Goal: Task Accomplishment & Management: Manage account settings

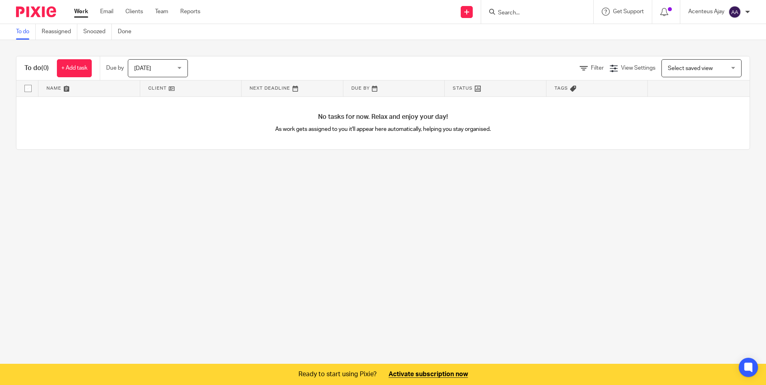
click at [519, 11] on input "Search" at bounding box center [533, 13] width 72 height 7
click at [138, 12] on link "Clients" at bounding box center [134, 12] width 18 height 8
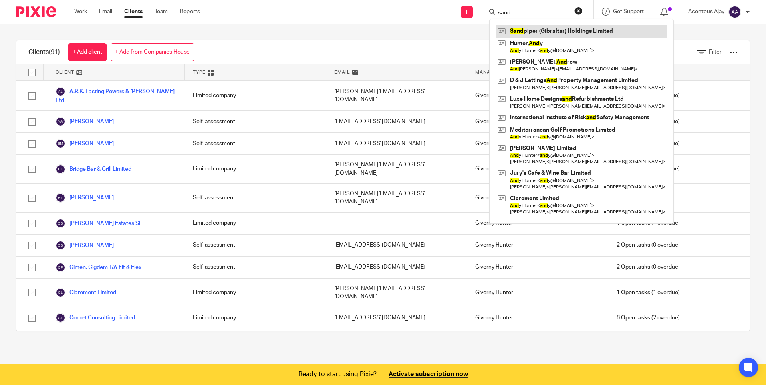
type input "sand"
click at [539, 32] on link at bounding box center [581, 31] width 172 height 12
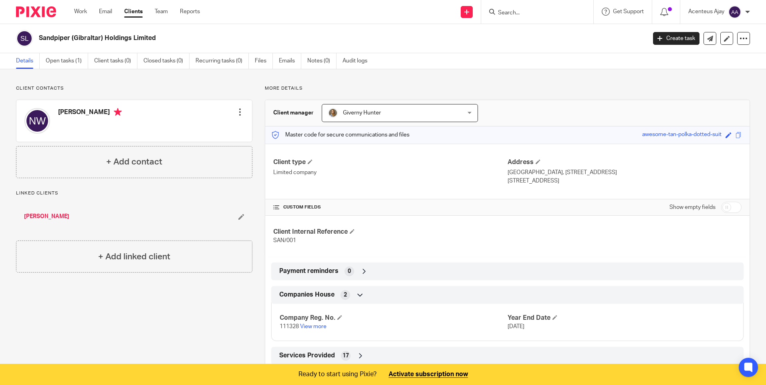
click at [70, 53] on div "Sandpiper (Gibraltar) Holdings Limited Create task Update from Companies House …" at bounding box center [383, 38] width 766 height 29
click at [68, 58] on link "Open tasks (1)" at bounding box center [67, 61] width 42 height 16
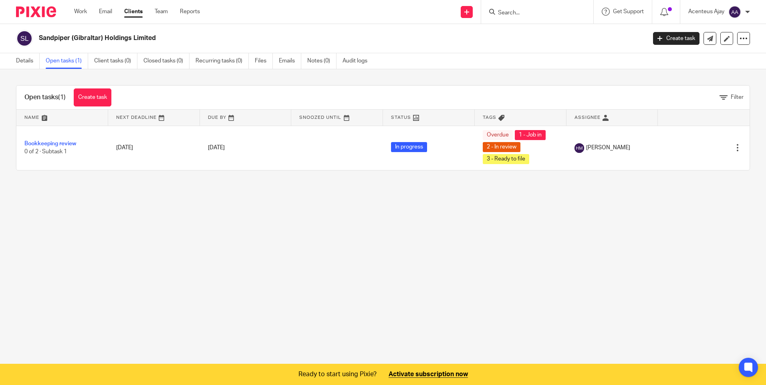
click at [523, 12] on input "Search" at bounding box center [533, 13] width 72 height 7
click at [502, 8] on form at bounding box center [539, 12] width 85 height 10
click at [504, 11] on input "Search" at bounding box center [533, 13] width 72 height 7
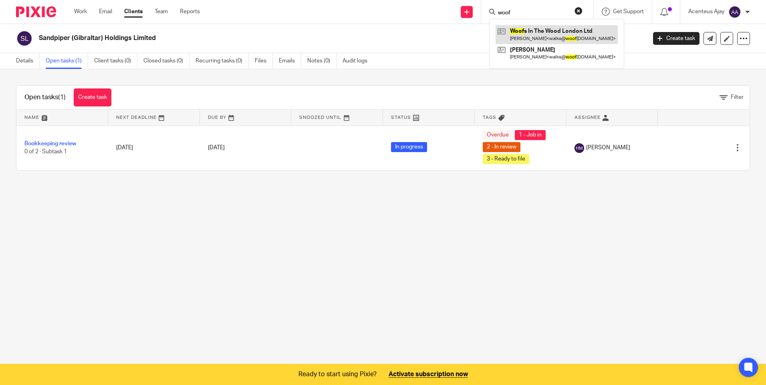
type input "woof"
click at [520, 31] on link at bounding box center [556, 34] width 122 height 18
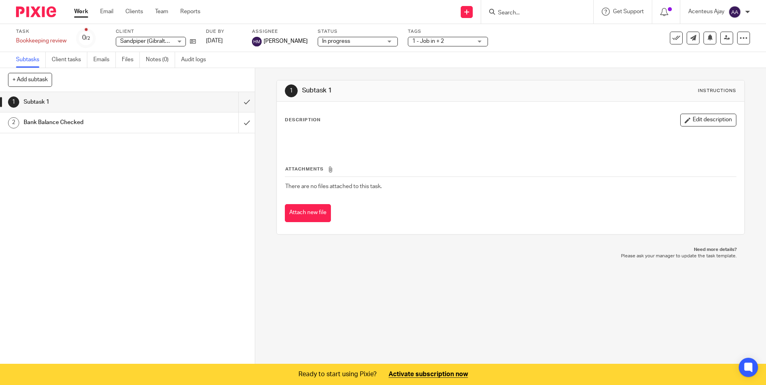
click at [105, 118] on h1 "Bank Balance Checked" at bounding box center [93, 123] width 138 height 12
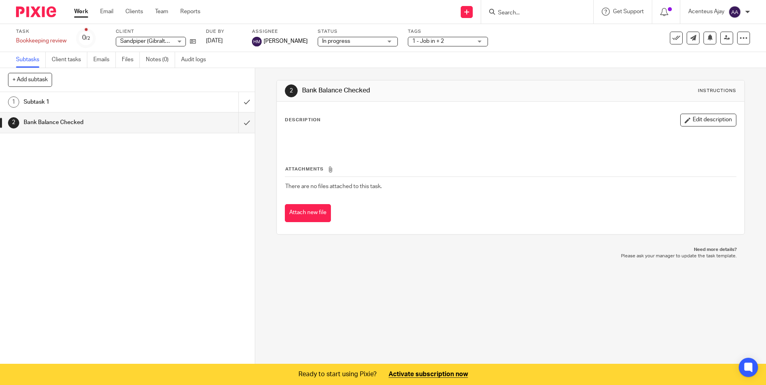
click at [535, 12] on input "Search" at bounding box center [533, 13] width 72 height 7
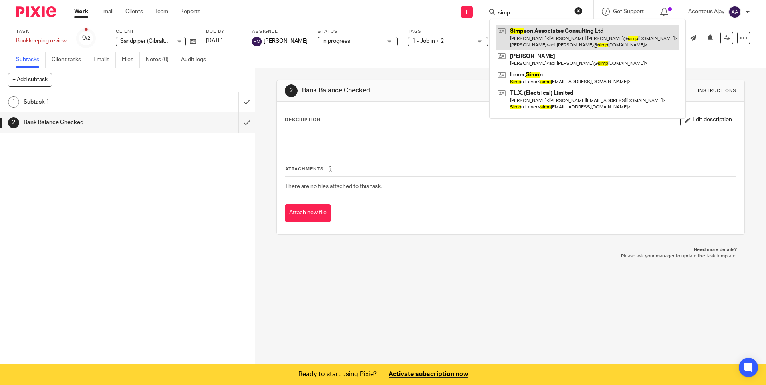
type input "simp"
click at [530, 33] on link at bounding box center [587, 37] width 184 height 25
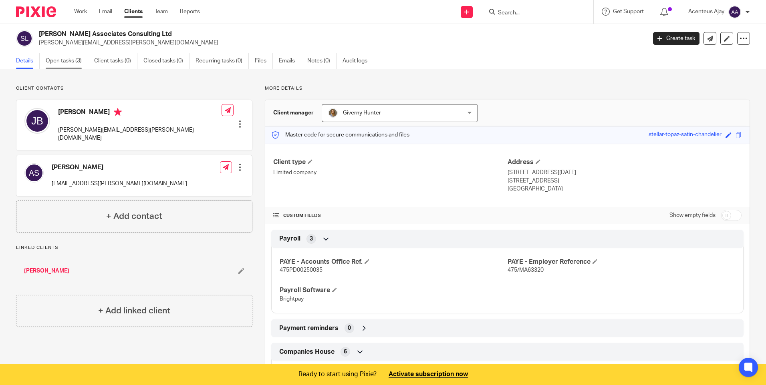
click at [68, 58] on link "Open tasks (3)" at bounding box center [67, 61] width 42 height 16
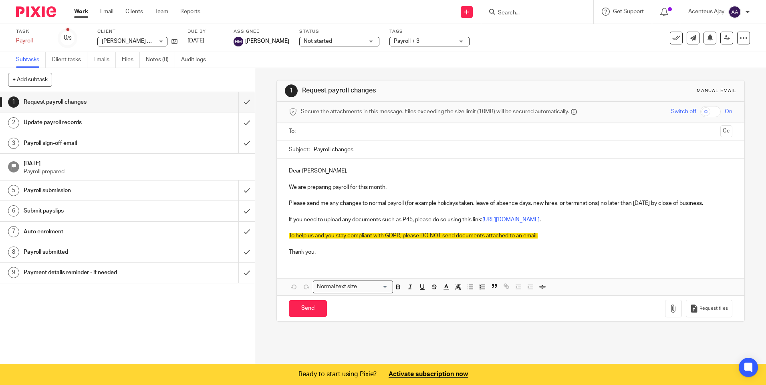
click at [62, 123] on h1 "Update payroll records" at bounding box center [93, 123] width 138 height 12
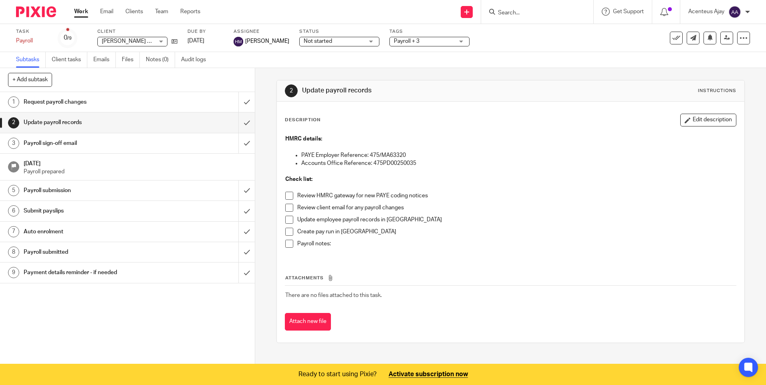
click at [54, 187] on h1 "Payroll submission" at bounding box center [93, 191] width 138 height 12
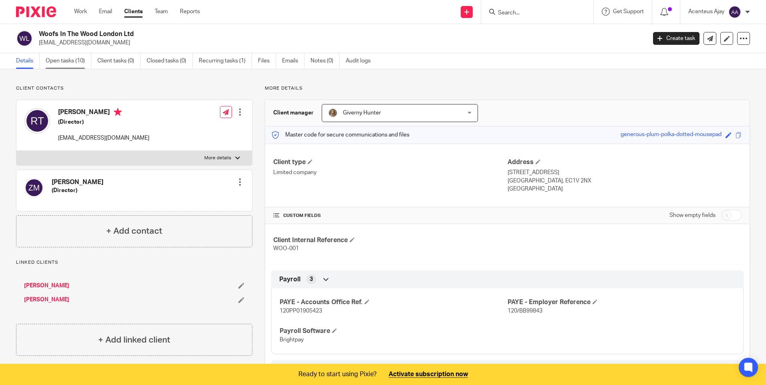
click at [71, 59] on link "Open tasks (10)" at bounding box center [69, 61] width 46 height 16
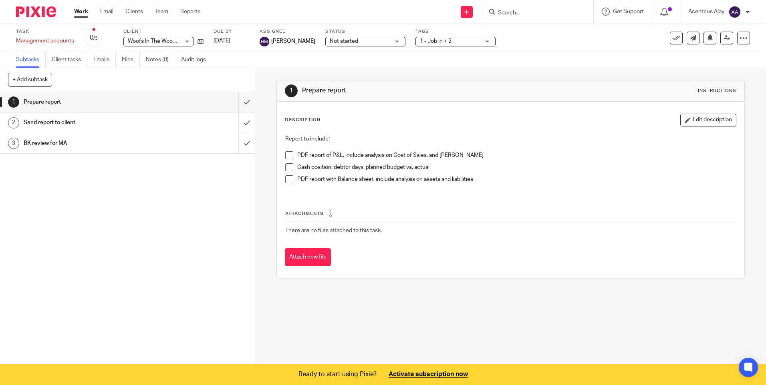
click at [58, 127] on h1 "Send report to client" at bounding box center [93, 123] width 138 height 12
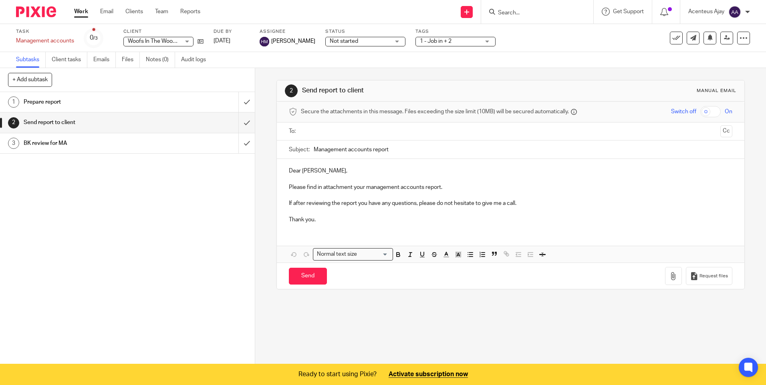
click at [59, 141] on h1 "BK review for MA" at bounding box center [93, 143] width 138 height 12
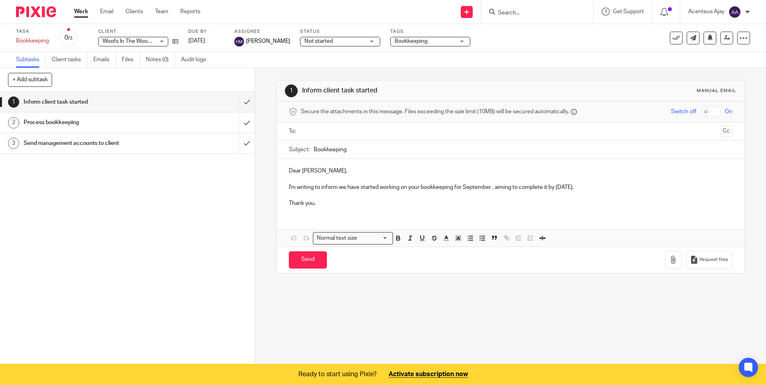
click at [71, 125] on h1 "Process bookkeeping" at bounding box center [93, 123] width 138 height 12
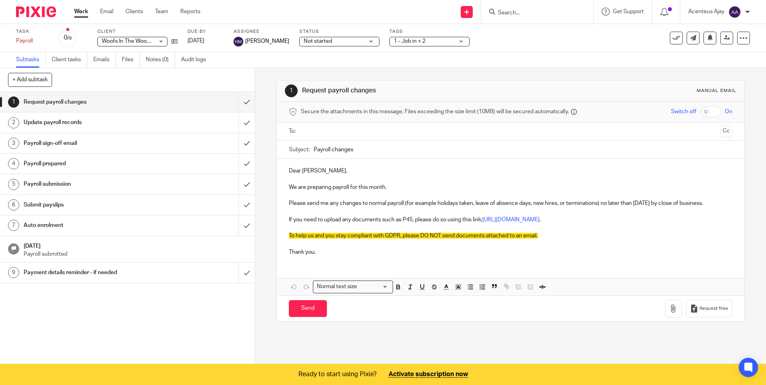
click at [55, 164] on h1 "Payroll prepared" at bounding box center [93, 164] width 138 height 12
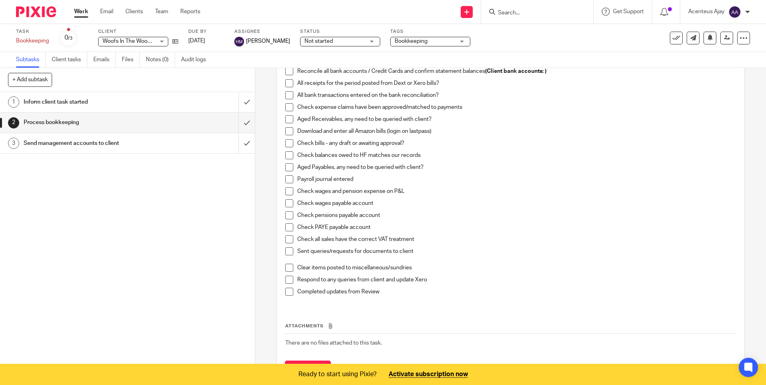
scroll to position [198, 0]
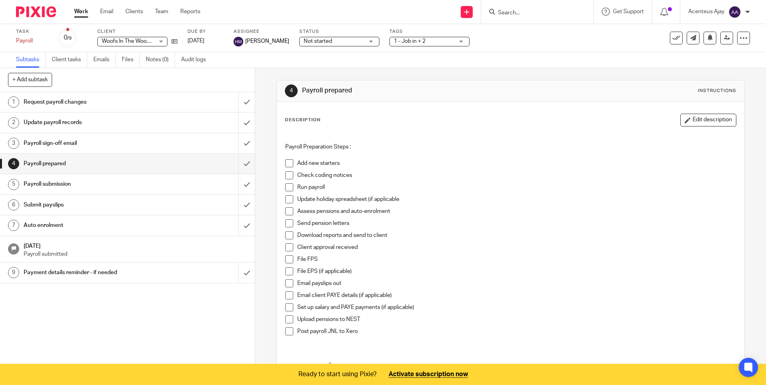
click at [526, 10] on input "Search" at bounding box center [533, 13] width 72 height 7
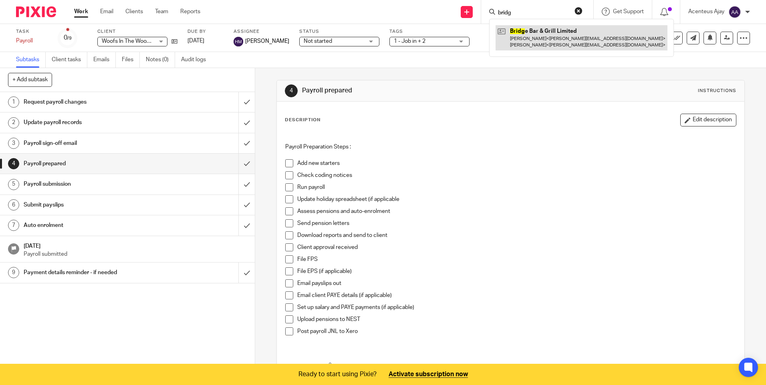
type input "bridg"
click at [552, 38] on link at bounding box center [581, 37] width 172 height 25
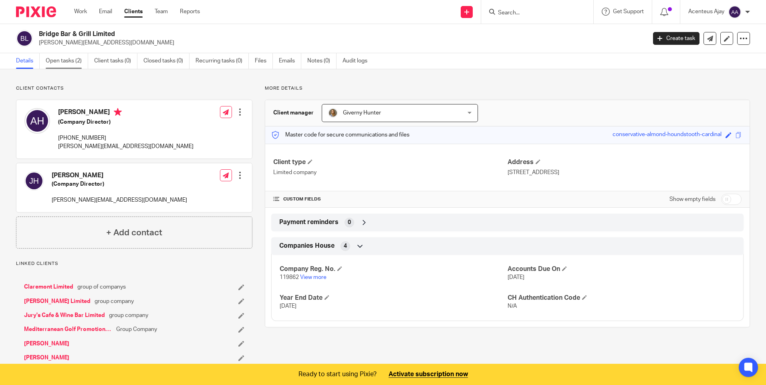
click at [67, 61] on link "Open tasks (2)" at bounding box center [67, 61] width 42 height 16
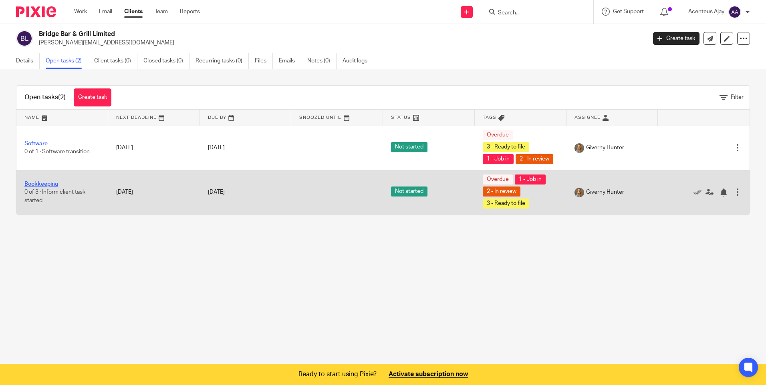
click at [24, 181] on link "Bookkeeping" at bounding box center [41, 184] width 34 height 6
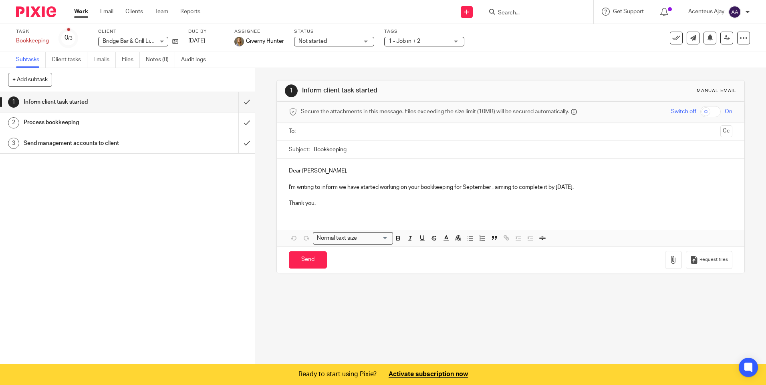
click at [68, 123] on h1 "Process bookkeeping" at bounding box center [93, 123] width 138 height 12
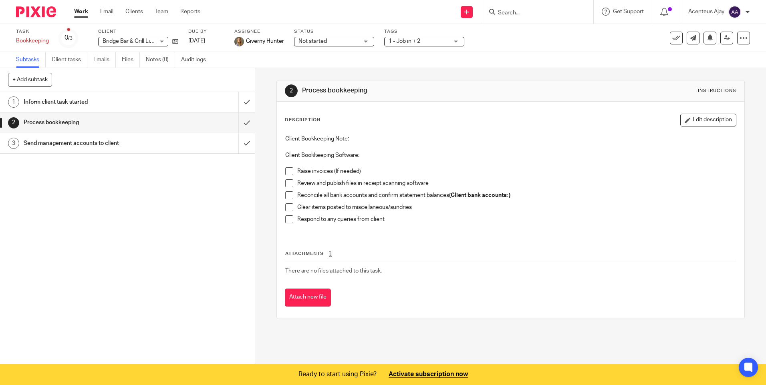
click at [55, 107] on h1 "Inform client task started" at bounding box center [93, 102] width 138 height 12
click at [700, 115] on button "Edit description" at bounding box center [708, 120] width 56 height 13
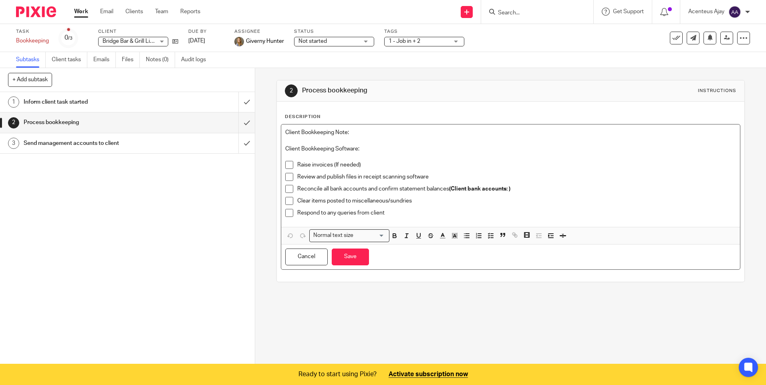
click at [356, 131] on p "Client Bookkeeping Note:" at bounding box center [510, 133] width 450 height 8
click at [370, 145] on p "Client Bookkeeping Software:" at bounding box center [510, 149] width 450 height 8
click at [359, 166] on p "Raise invoices (If needed)" at bounding box center [516, 165] width 438 height 8
drag, startPoint x: 360, startPoint y: 164, endPoint x: 295, endPoint y: 166, distance: 64.5
click at [297, 166] on p "Raise invoices (If needed)" at bounding box center [516, 165] width 438 height 8
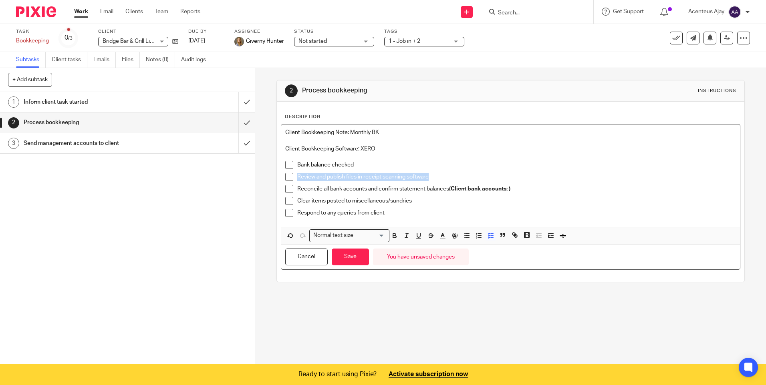
drag, startPoint x: 428, startPoint y: 175, endPoint x: 296, endPoint y: 175, distance: 131.3
click at [297, 175] on p "Review and publish files in receipt scanning software" at bounding box center [516, 177] width 438 height 8
click at [336, 176] on p "Bank reconciled" at bounding box center [516, 177] width 438 height 8
drag, startPoint x: 511, startPoint y: 189, endPoint x: 293, endPoint y: 189, distance: 218.6
click at [293, 189] on li "Reconcile all bank accounts and confirm statement balances (Client bank account…" at bounding box center [510, 191] width 450 height 12
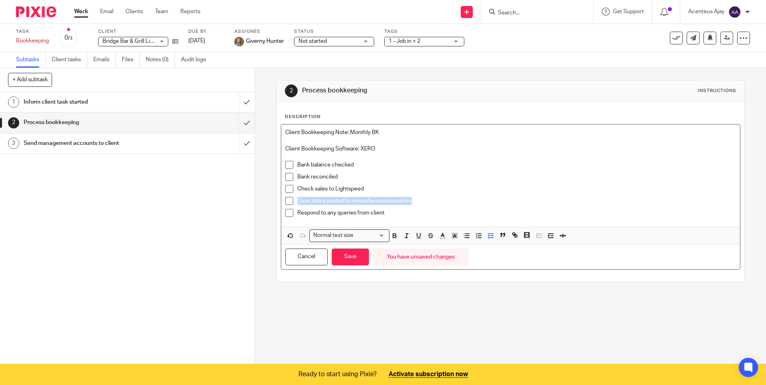
drag, startPoint x: 410, startPoint y: 201, endPoint x: 294, endPoint y: 205, distance: 116.2
click at [294, 205] on li "Clear items posted to miscellaneous/sundries" at bounding box center [510, 203] width 450 height 12
drag, startPoint x: 382, startPoint y: 212, endPoint x: 297, endPoint y: 218, distance: 85.5
click at [294, 218] on li "Respond to any queries from client" at bounding box center [510, 215] width 450 height 12
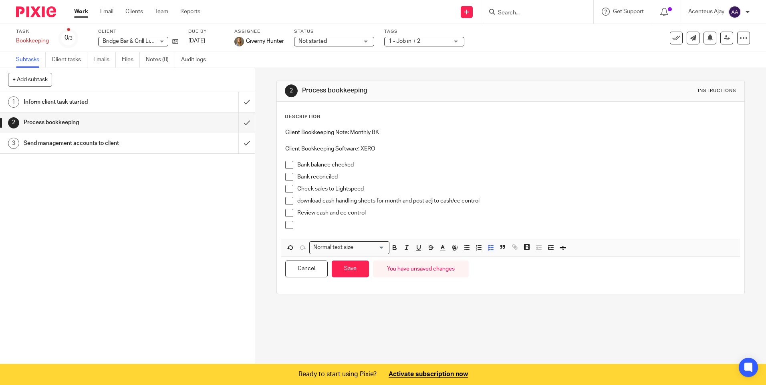
click at [328, 232] on div at bounding box center [516, 227] width 438 height 12
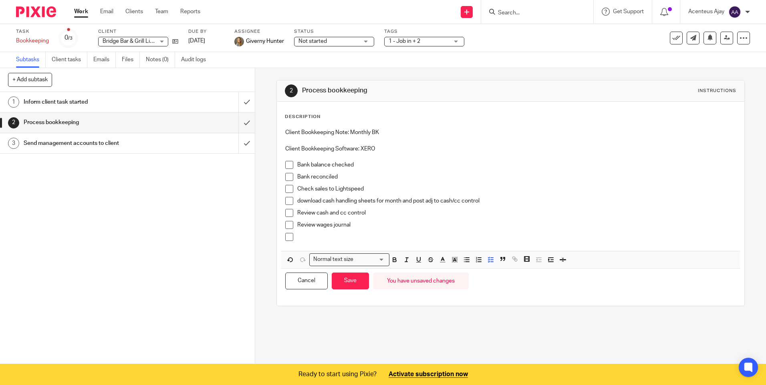
click at [299, 239] on p at bounding box center [516, 237] width 438 height 8
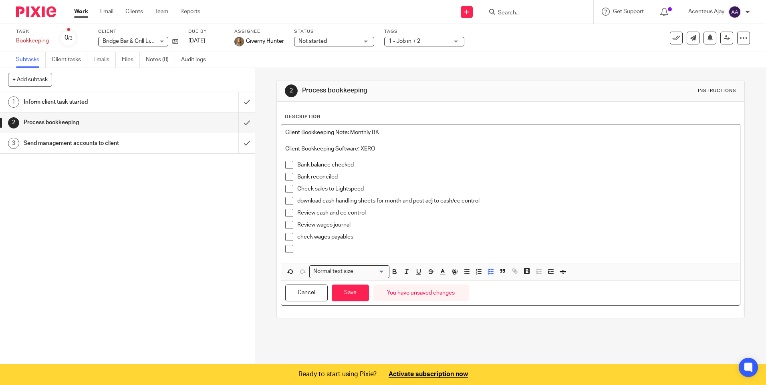
click at [338, 246] on p at bounding box center [516, 249] width 438 height 8
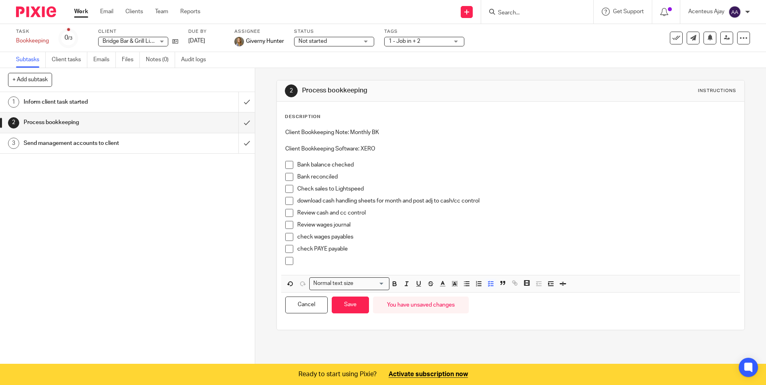
click at [324, 267] on div at bounding box center [516, 263] width 438 height 12
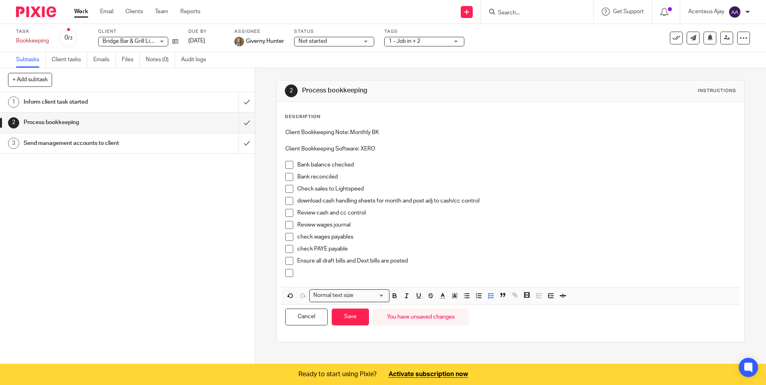
click at [318, 273] on p at bounding box center [516, 273] width 438 height 8
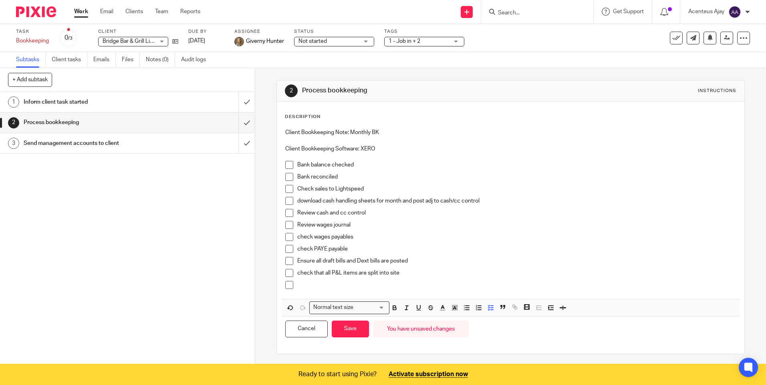
click at [315, 284] on p at bounding box center [516, 285] width 438 height 8
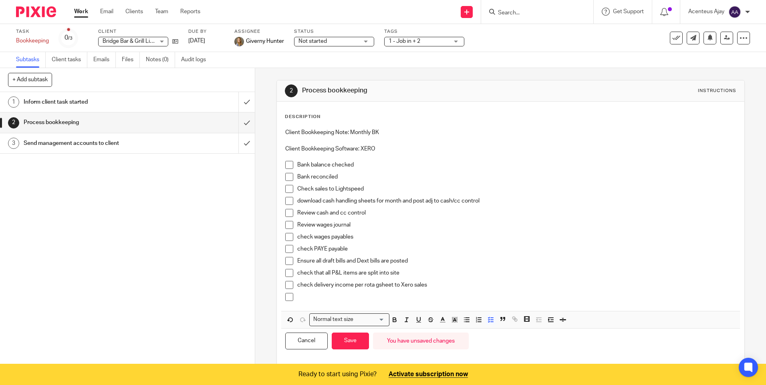
click at [308, 302] on div at bounding box center [516, 299] width 438 height 12
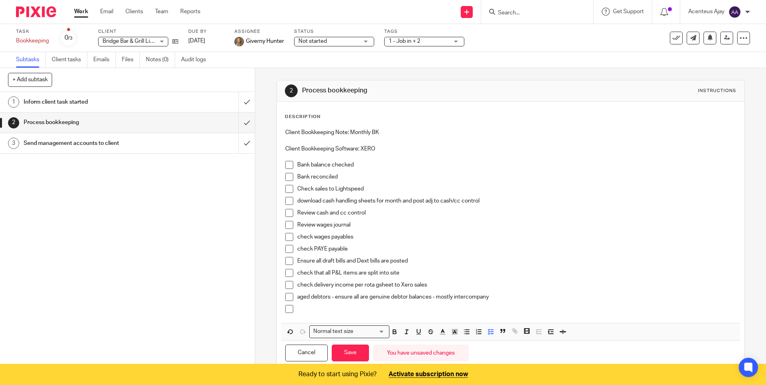
click at [311, 317] on div at bounding box center [516, 311] width 438 height 12
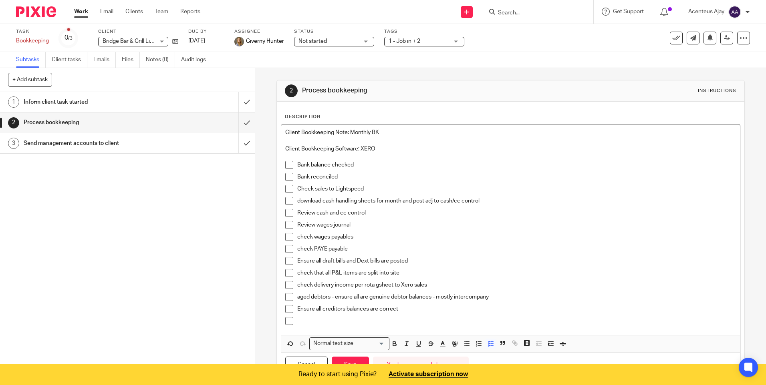
scroll to position [37, 0]
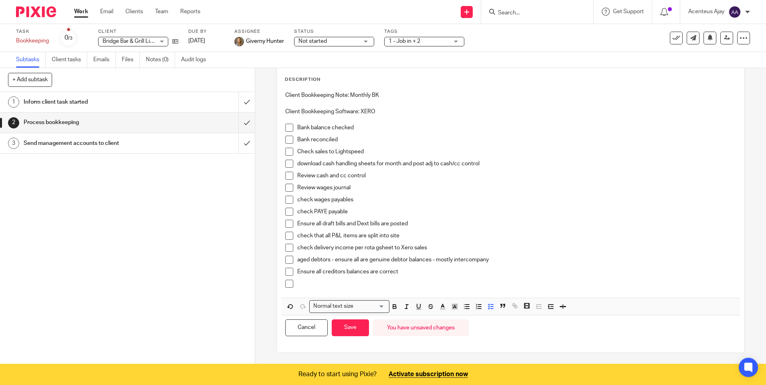
click at [311, 281] on p at bounding box center [516, 284] width 438 height 8
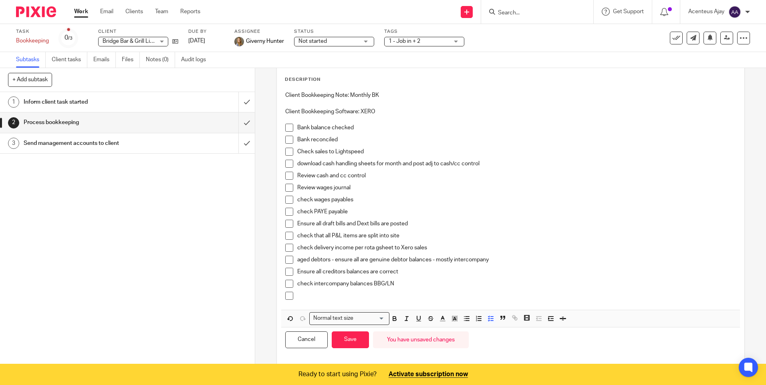
click at [318, 297] on p at bounding box center [516, 296] width 438 height 8
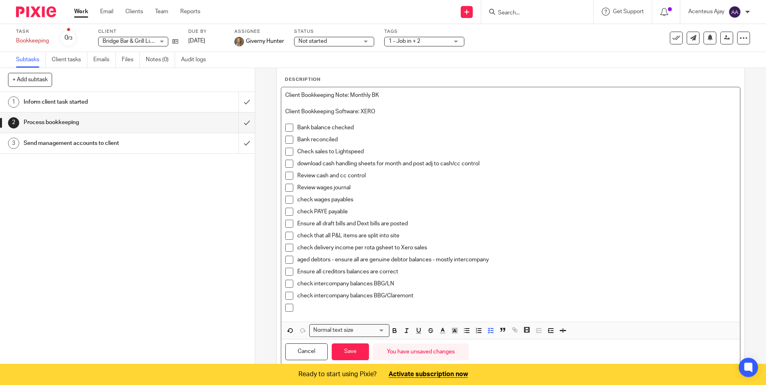
click at [311, 306] on p at bounding box center [516, 308] width 438 height 8
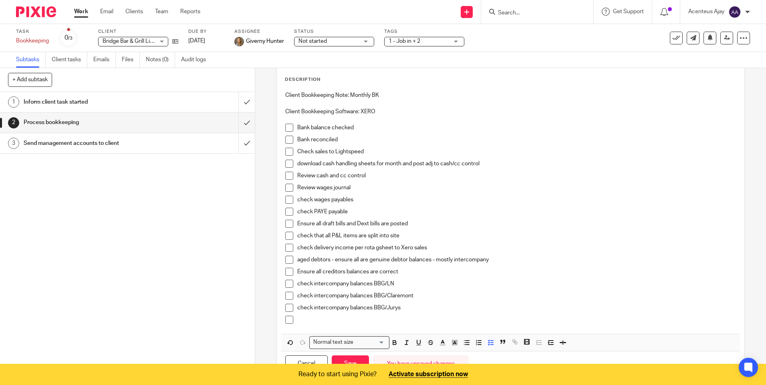
click at [312, 328] on div "Client Bookkeeping Note: Monthly BK Client Bookkeeping Software: XERO Bank bala…" at bounding box center [510, 210] width 458 height 247
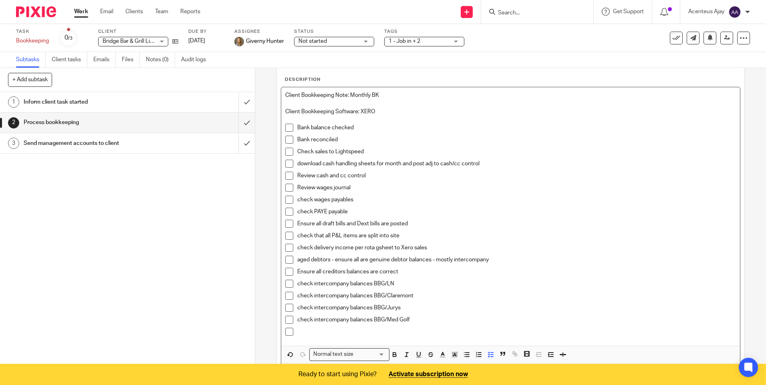
click at [307, 333] on p at bounding box center [516, 332] width 438 height 8
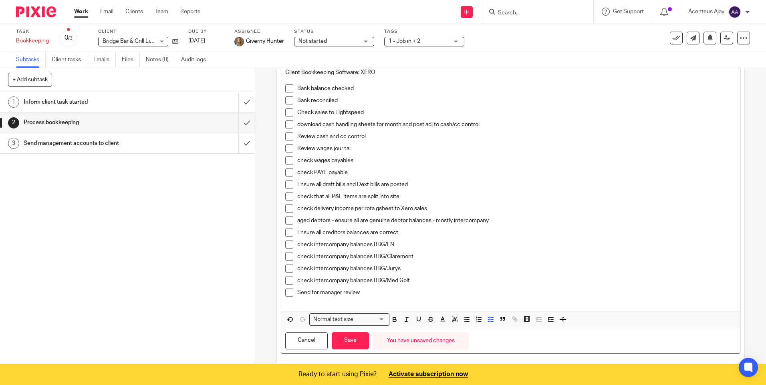
scroll to position [90, 0]
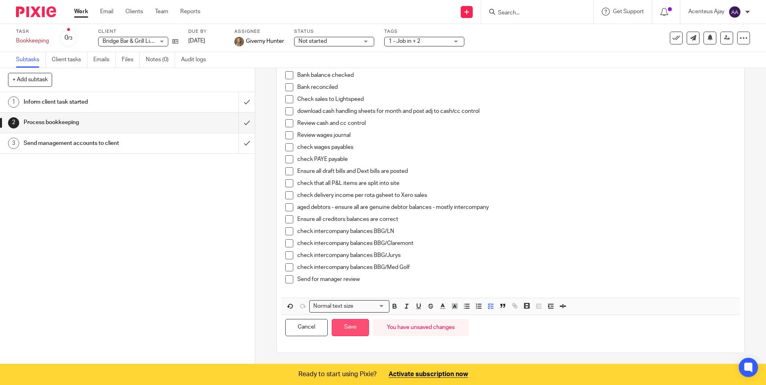
click at [346, 331] on button "Save" at bounding box center [350, 327] width 37 height 17
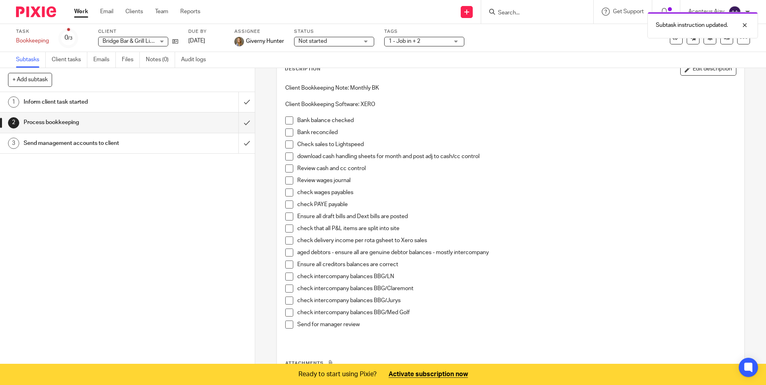
scroll to position [0, 0]
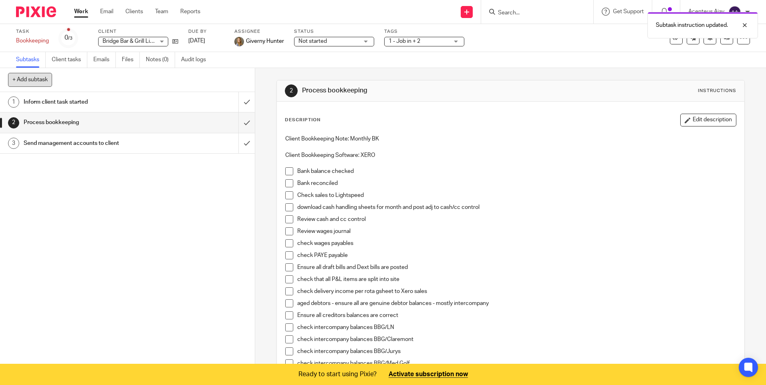
click at [32, 82] on button "+ Add subtask" at bounding box center [30, 80] width 44 height 14
click at [32, 82] on input "text" at bounding box center [98, 80] width 181 height 14
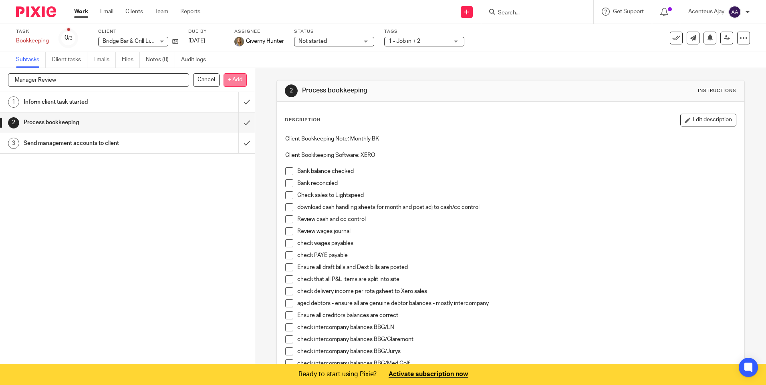
type input "Manager Review"
click at [234, 84] on p "+ Add" at bounding box center [234, 80] width 23 height 14
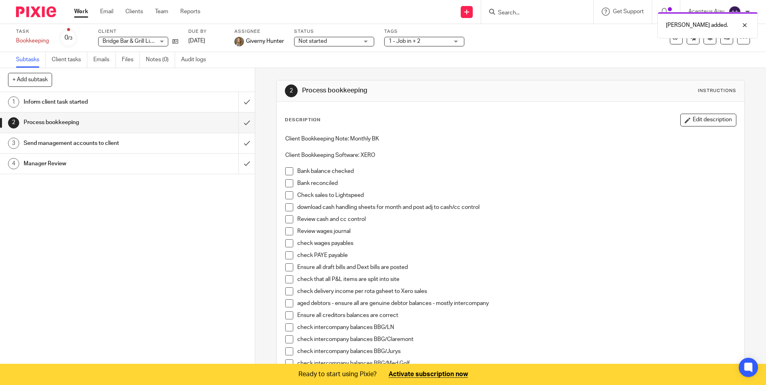
click at [60, 168] on h1 "Manager Review" at bounding box center [93, 164] width 138 height 12
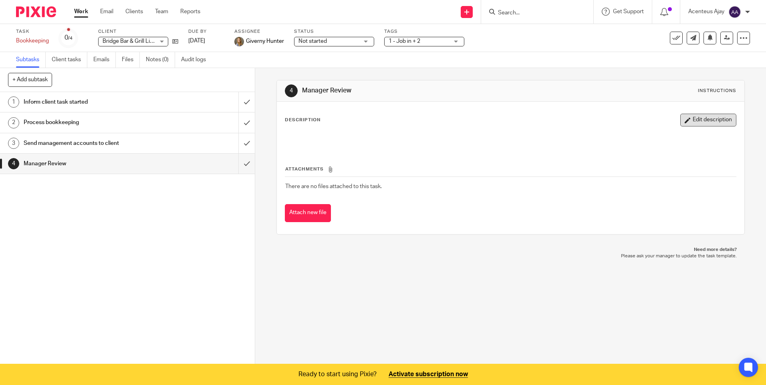
click at [700, 119] on button "Edit description" at bounding box center [708, 120] width 56 height 13
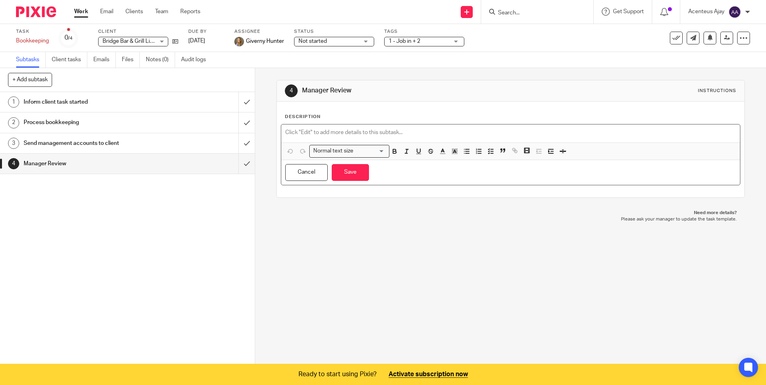
click at [320, 128] on div at bounding box center [510, 134] width 458 height 18
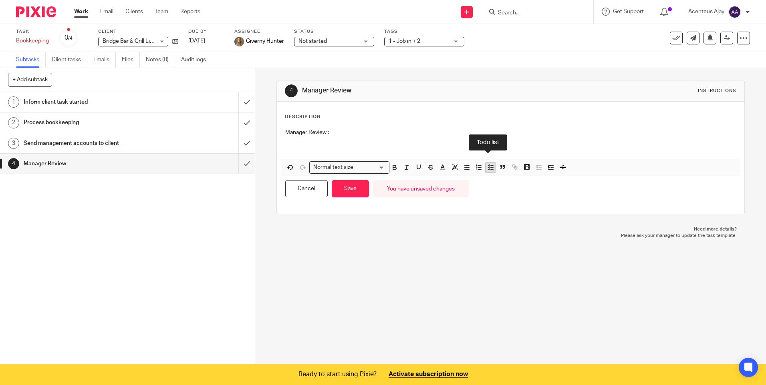
click at [488, 166] on icon "button" at bounding box center [490, 167] width 7 height 7
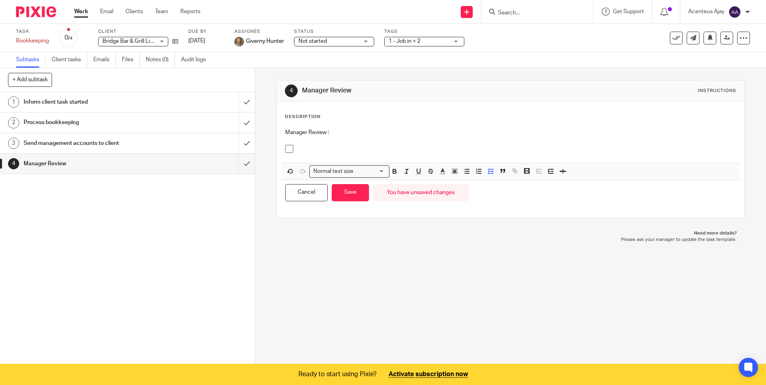
click at [326, 151] on p at bounding box center [516, 149] width 438 height 8
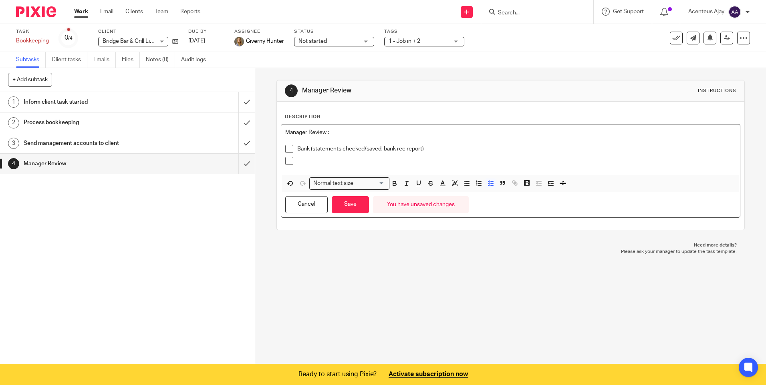
click at [309, 163] on p at bounding box center [516, 161] width 438 height 8
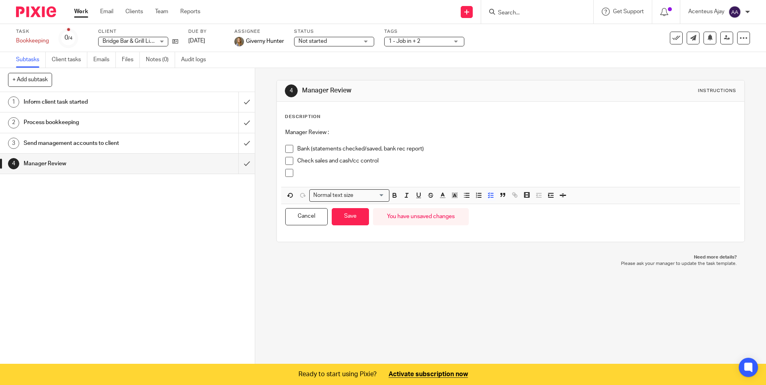
click at [298, 173] on p at bounding box center [516, 173] width 438 height 8
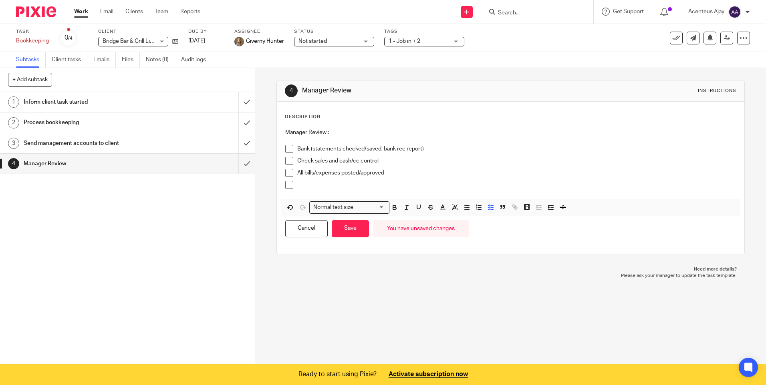
click at [316, 189] on div at bounding box center [516, 187] width 438 height 12
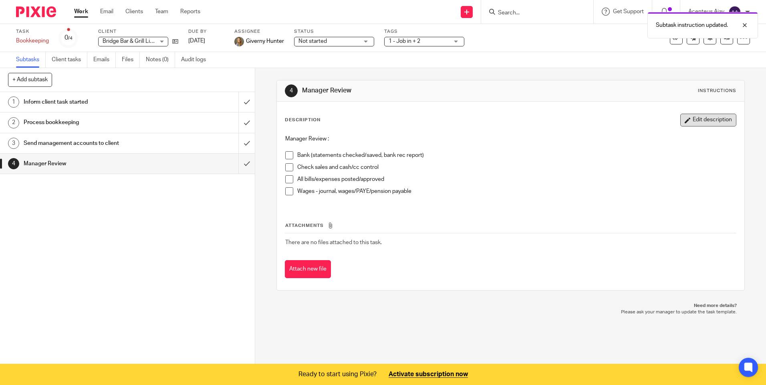
click at [702, 125] on button "Edit description" at bounding box center [708, 120] width 56 height 13
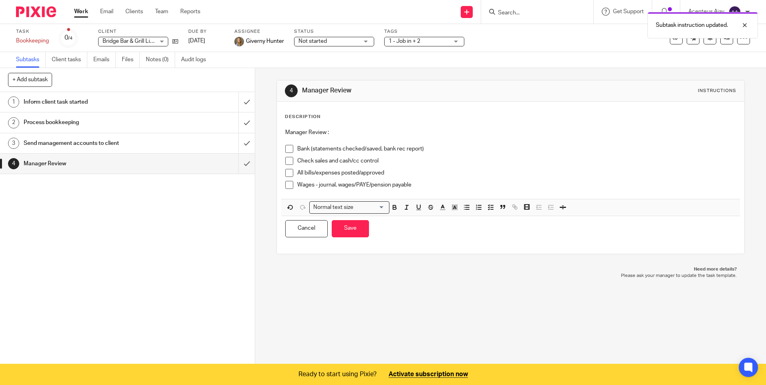
click at [415, 180] on div "All bills/expenses posted/approved" at bounding box center [516, 175] width 438 height 12
click at [416, 182] on p "Wages - journal, wages/PAYE/pension payable" at bounding box center [516, 185] width 438 height 8
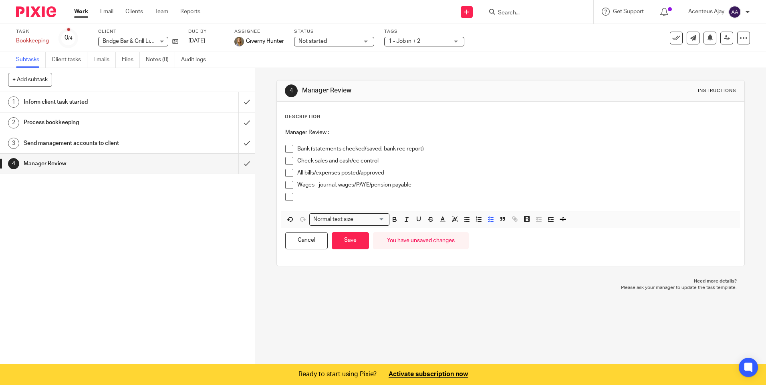
click at [306, 200] on p at bounding box center [516, 197] width 438 height 8
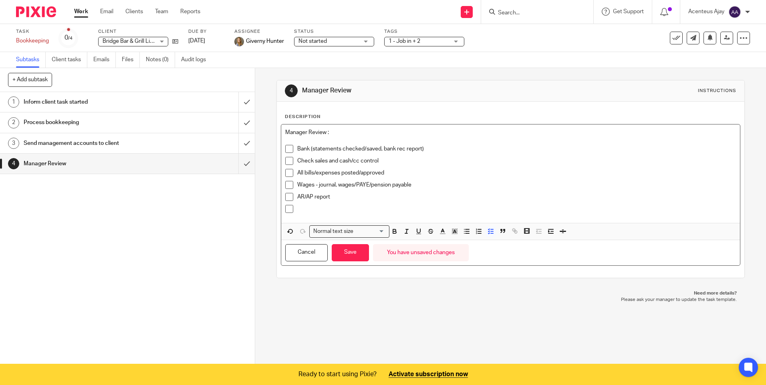
click at [309, 212] on p at bounding box center [516, 209] width 438 height 8
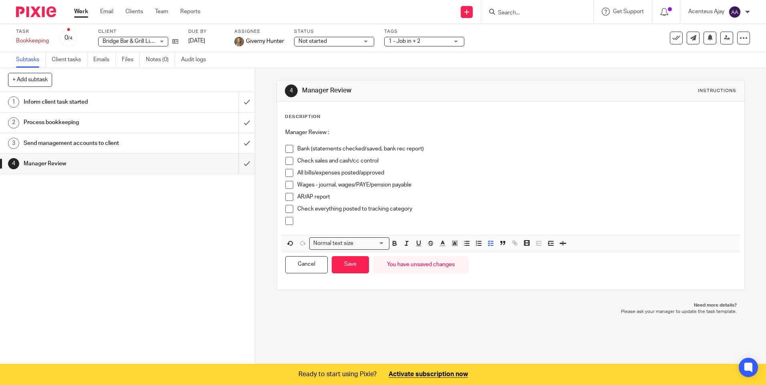
click at [312, 223] on p at bounding box center [516, 221] width 438 height 8
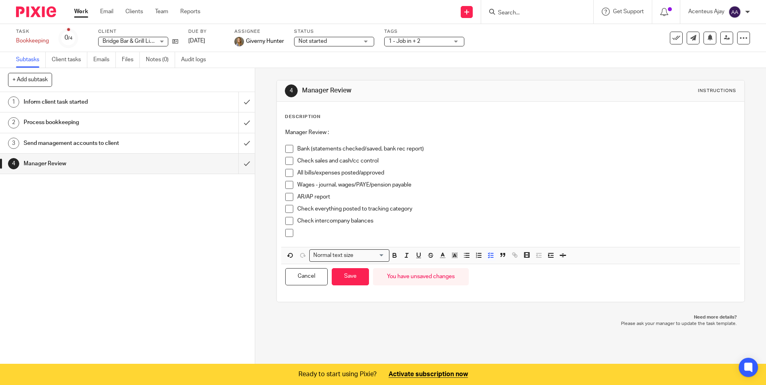
click at [301, 235] on p at bounding box center [516, 233] width 438 height 8
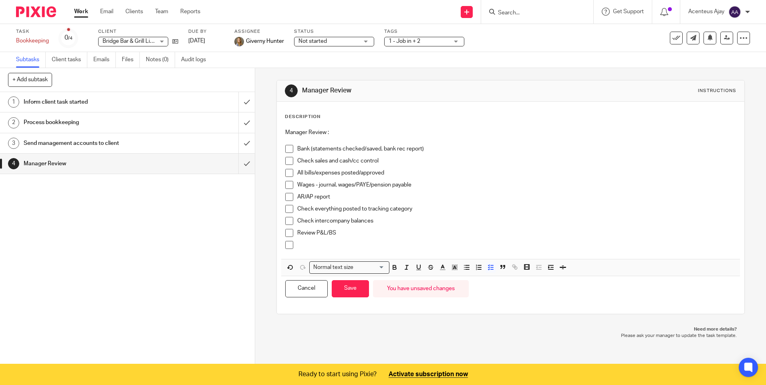
click at [297, 247] on p at bounding box center [516, 245] width 438 height 8
click at [348, 289] on button "Save" at bounding box center [350, 288] width 37 height 17
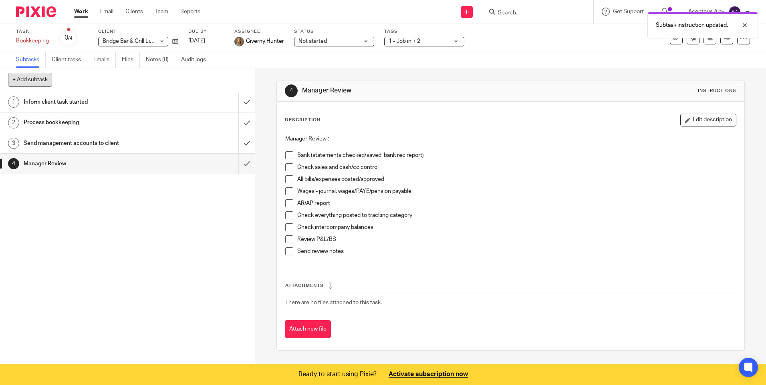
click at [36, 76] on button "+ Add subtask" at bounding box center [30, 80] width 44 height 14
click at [42, 80] on input "text" at bounding box center [98, 80] width 181 height 14
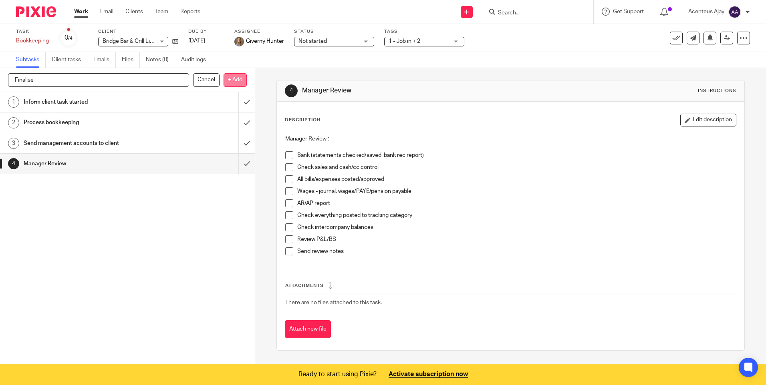
type input "Finalise"
click at [237, 82] on p "+ Add" at bounding box center [234, 80] width 23 height 14
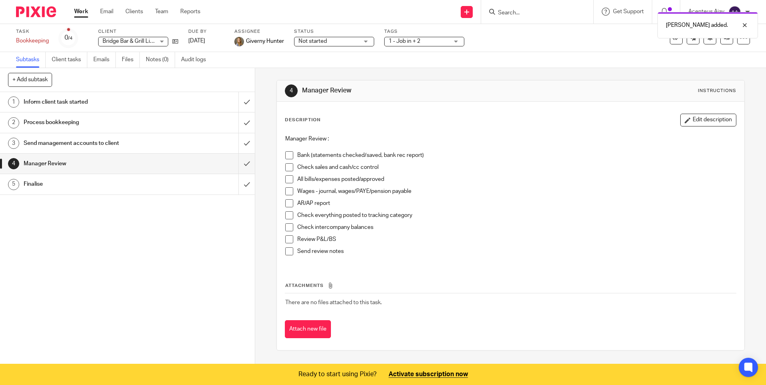
click at [46, 181] on h1 "Finalise" at bounding box center [93, 184] width 138 height 12
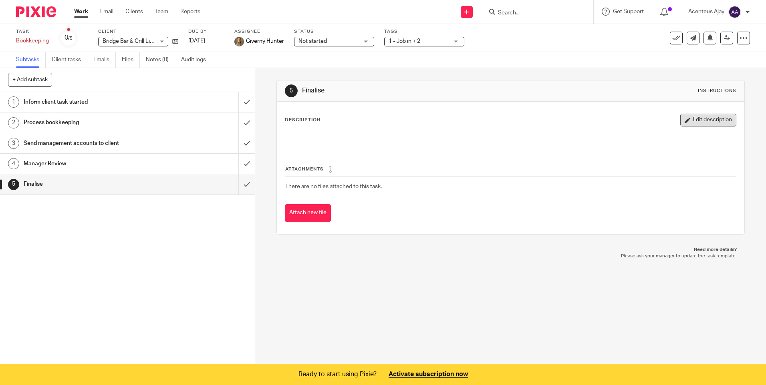
click at [700, 120] on button "Edit description" at bounding box center [708, 120] width 56 height 13
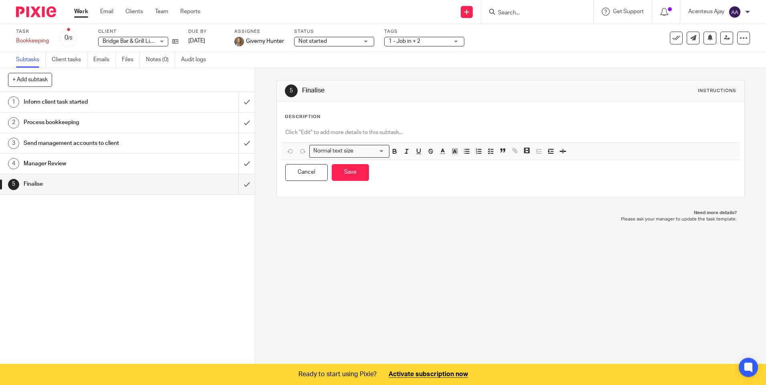
click at [308, 127] on div at bounding box center [510, 134] width 458 height 18
click at [330, 133] on p at bounding box center [510, 133] width 450 height 8
click at [488, 152] on polyline "button" at bounding box center [488, 151] width 1 height 1
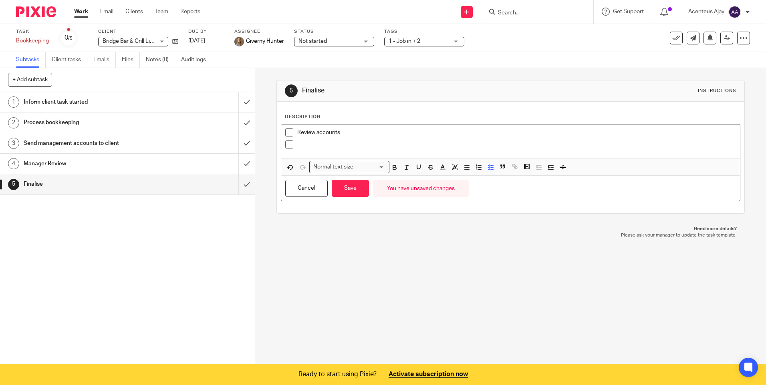
click at [300, 145] on p at bounding box center [516, 145] width 438 height 8
click at [357, 191] on button "Save" at bounding box center [350, 188] width 37 height 17
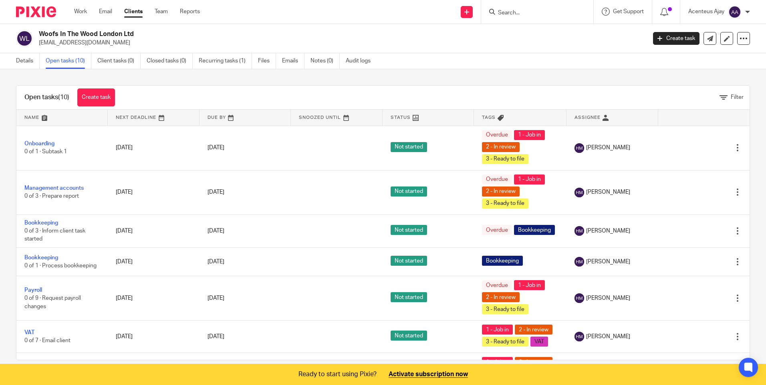
click at [523, 15] on input "Search" at bounding box center [533, 13] width 72 height 7
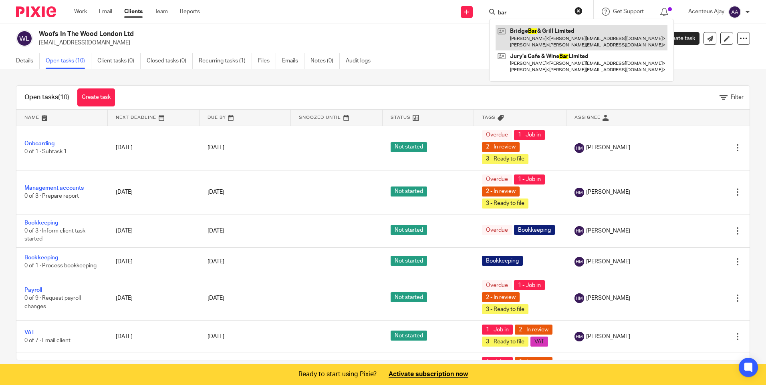
type input "bar"
click at [526, 30] on link at bounding box center [581, 37] width 172 height 25
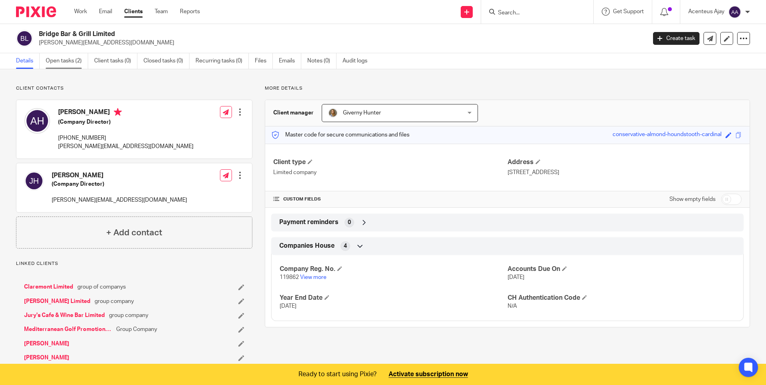
click at [73, 66] on link "Open tasks (2)" at bounding box center [67, 61] width 42 height 16
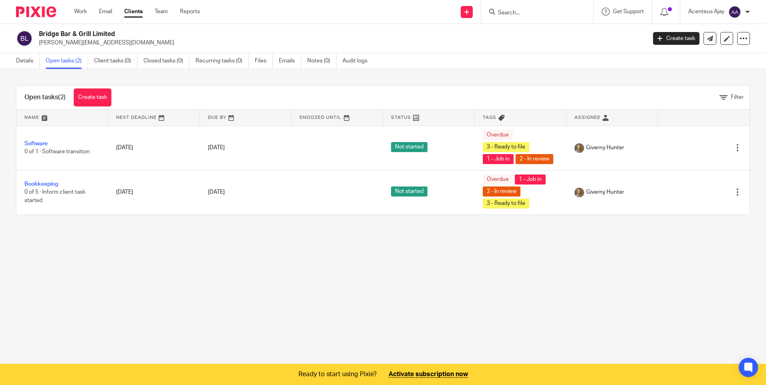
click at [537, 12] on input "Search" at bounding box center [533, 13] width 72 height 7
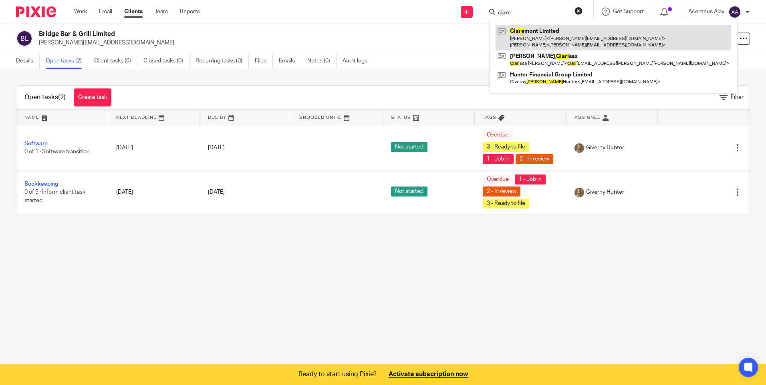
type input "clare"
click at [529, 36] on link at bounding box center [612, 37] width 235 height 25
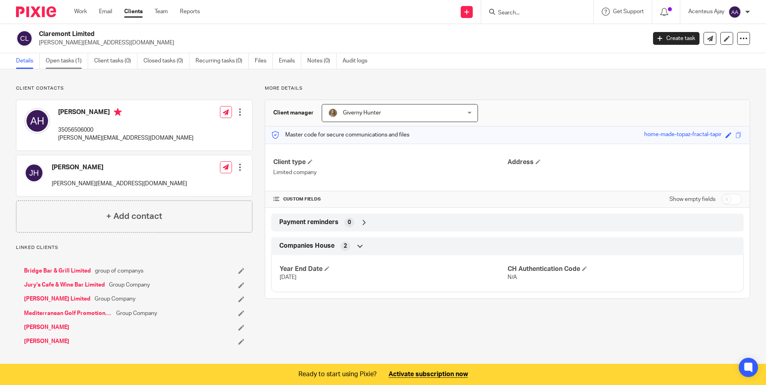
click at [71, 63] on link "Open tasks (1)" at bounding box center [67, 61] width 42 height 16
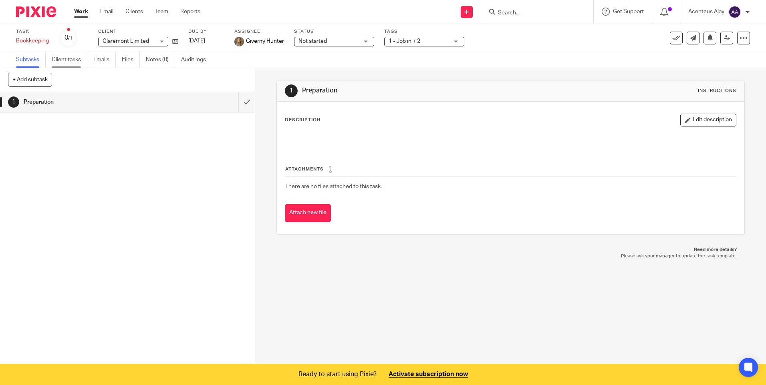
click at [72, 62] on link "Client tasks" at bounding box center [70, 60] width 36 height 16
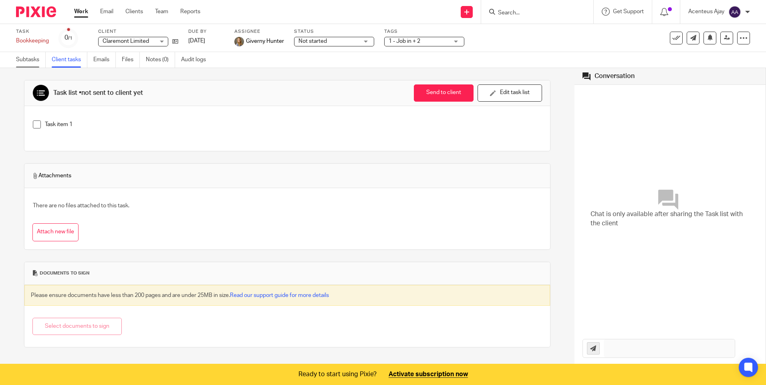
click at [29, 62] on link "Subtasks" at bounding box center [31, 60] width 30 height 16
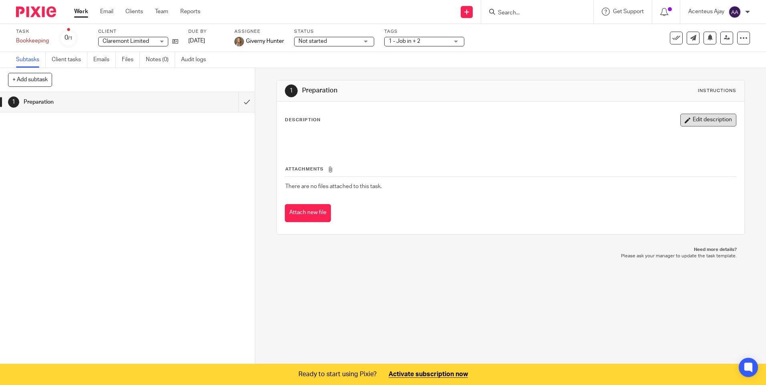
click at [700, 117] on button "Edit description" at bounding box center [708, 120] width 56 height 13
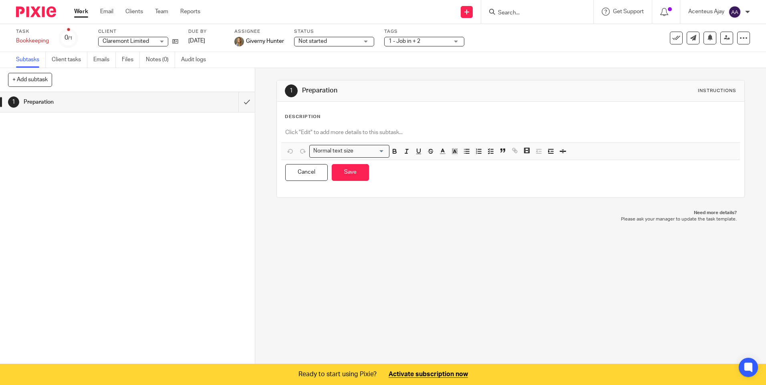
click at [342, 127] on div at bounding box center [510, 134] width 458 height 18
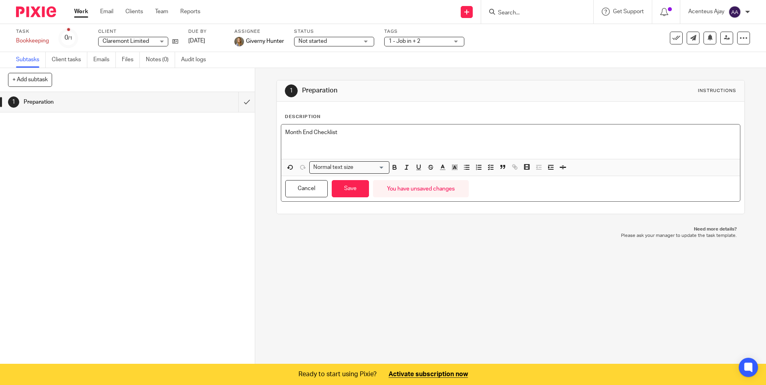
click at [340, 136] on p "Month End Checklist" at bounding box center [510, 133] width 450 height 8
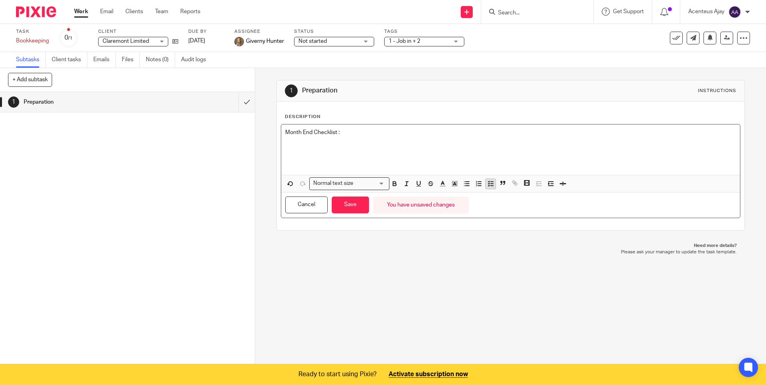
click at [488, 184] on polyline "button" at bounding box center [488, 183] width 1 height 1
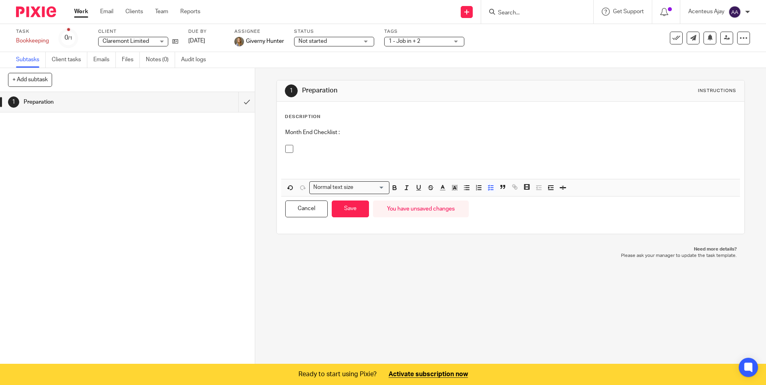
click at [304, 151] on p at bounding box center [516, 149] width 438 height 8
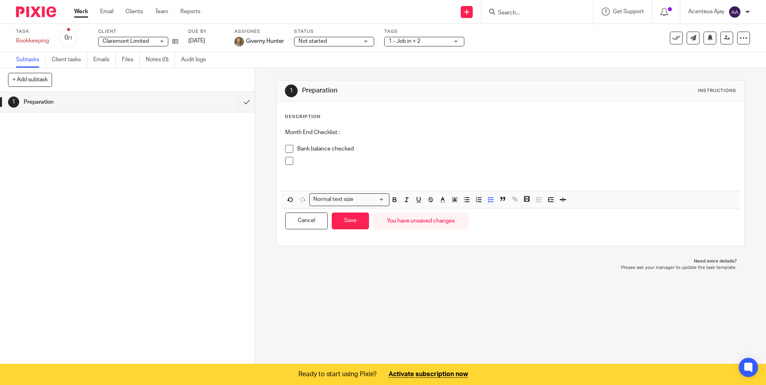
click at [306, 162] on p at bounding box center [516, 161] width 438 height 8
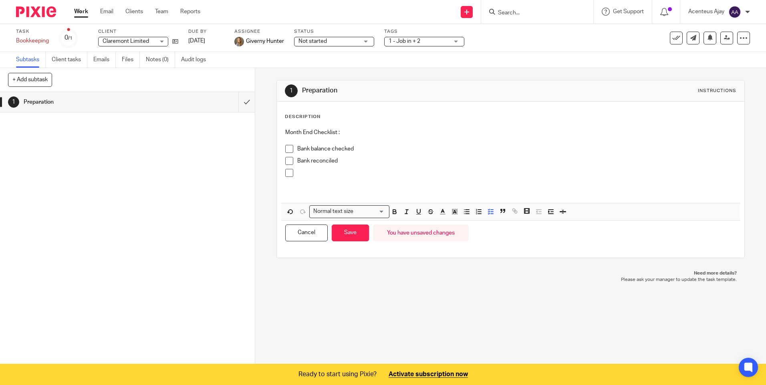
click at [313, 175] on p at bounding box center [516, 173] width 438 height 8
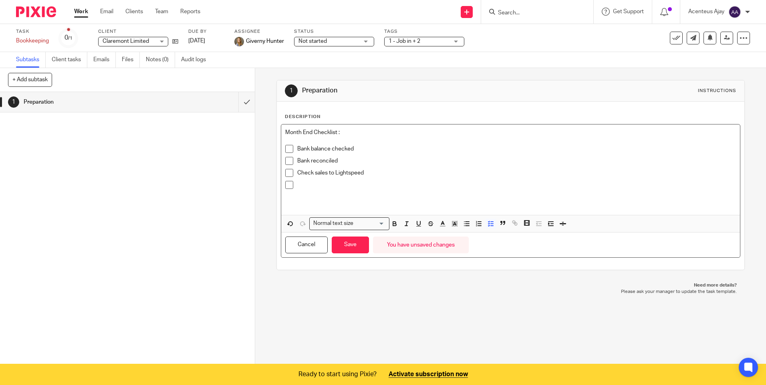
click at [320, 192] on div at bounding box center [516, 187] width 438 height 12
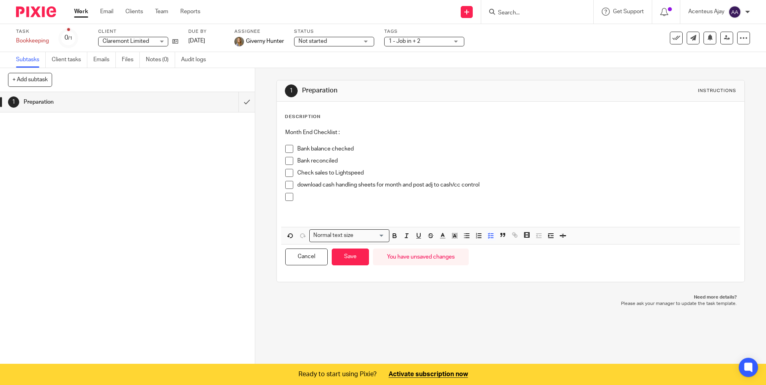
click at [303, 199] on p at bounding box center [516, 197] width 438 height 8
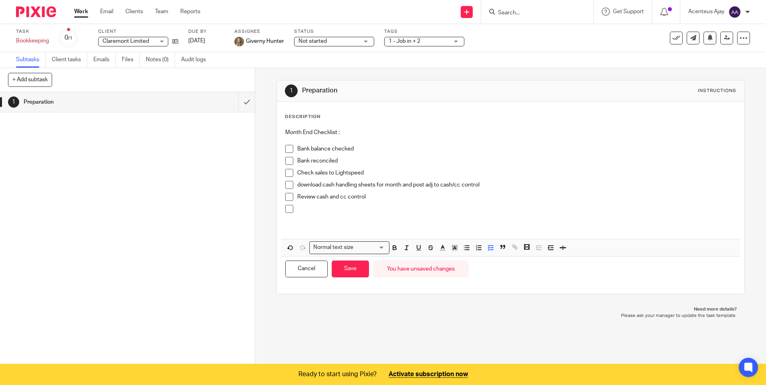
click at [300, 211] on p at bounding box center [516, 209] width 438 height 8
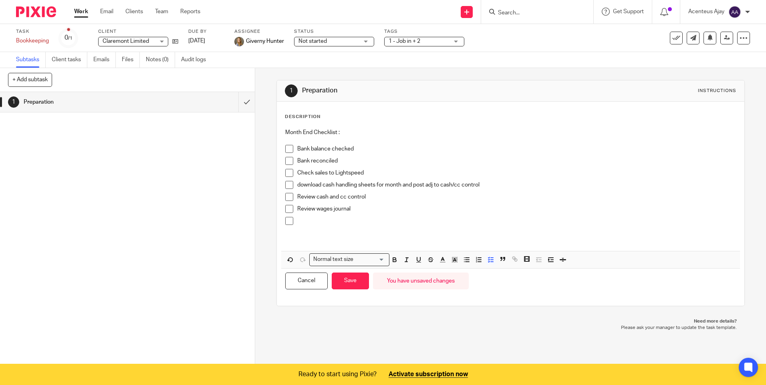
click at [313, 224] on p at bounding box center [516, 221] width 438 height 8
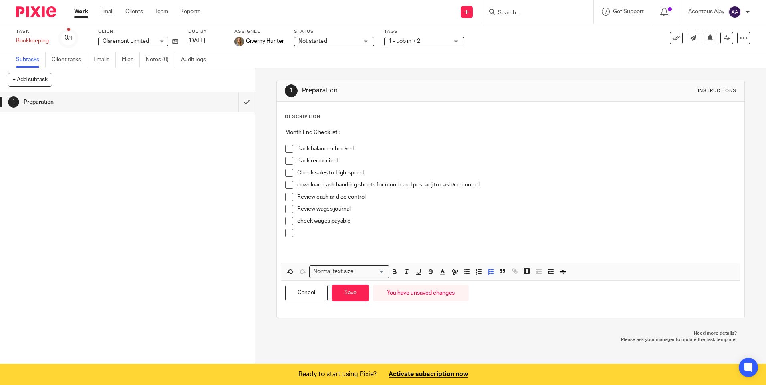
click at [316, 230] on p at bounding box center [516, 233] width 438 height 8
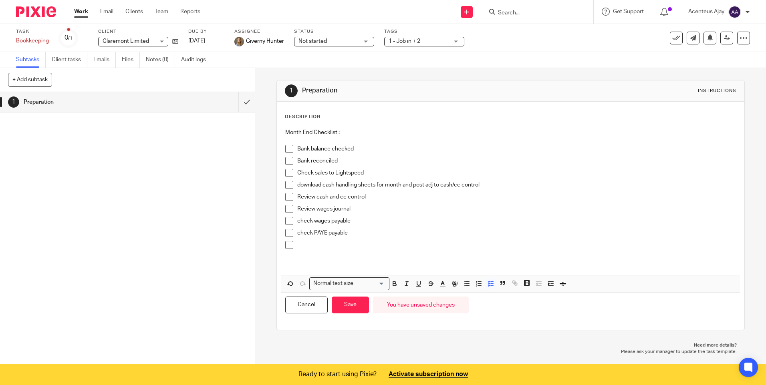
click at [300, 244] on p at bounding box center [516, 245] width 438 height 8
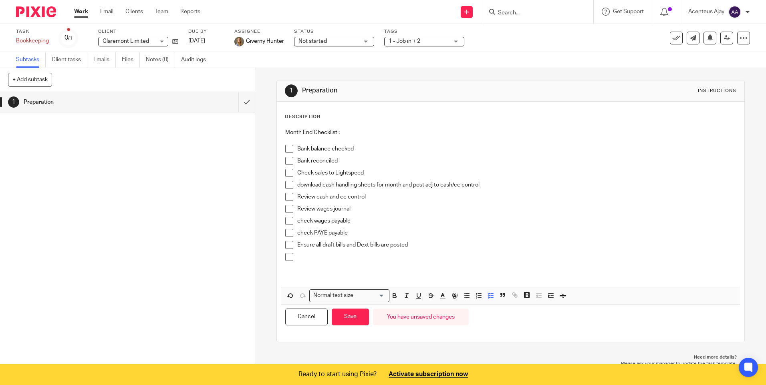
click at [315, 263] on div at bounding box center [516, 259] width 438 height 12
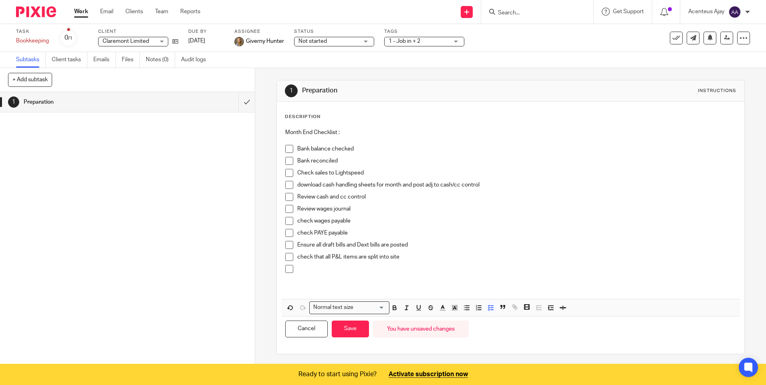
click at [322, 269] on p at bounding box center [516, 269] width 438 height 8
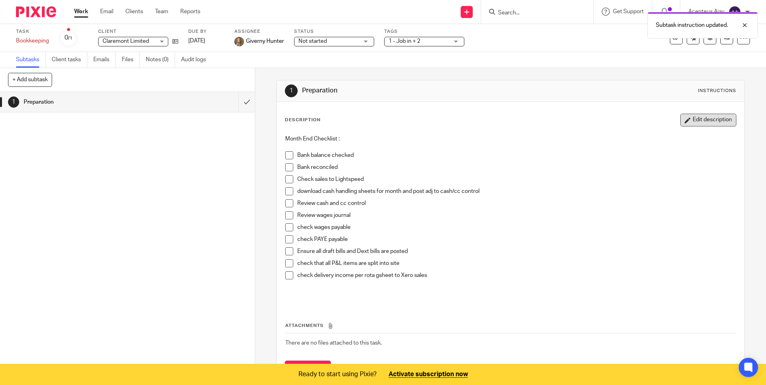
click at [700, 125] on button "Edit description" at bounding box center [708, 120] width 56 height 13
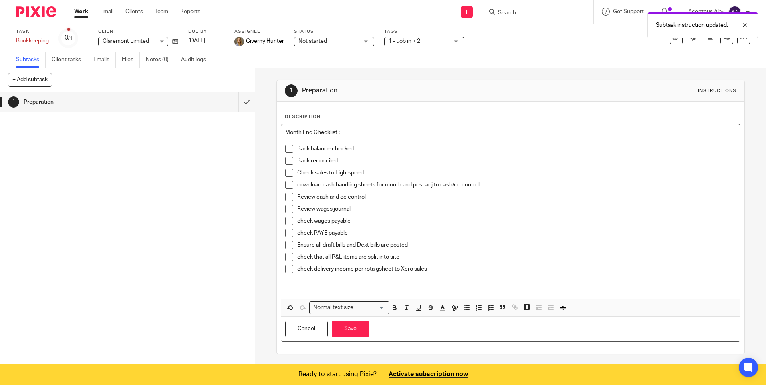
click at [431, 265] on p "check delivery income per rota gsheet to Xero sales" at bounding box center [516, 269] width 438 height 8
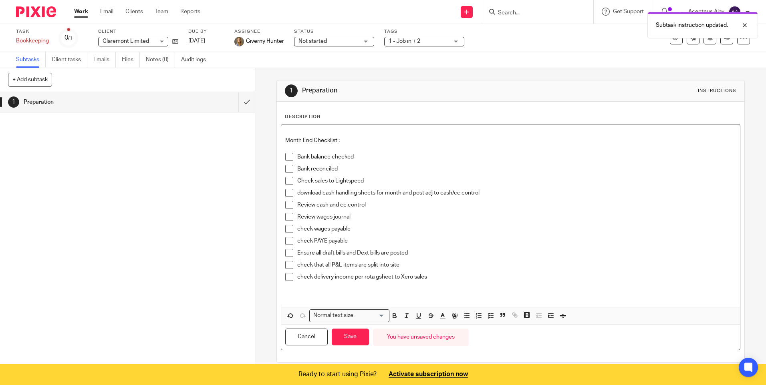
click at [434, 279] on p "check delivery income per rota gsheet to Xero sales" at bounding box center [516, 277] width 438 height 8
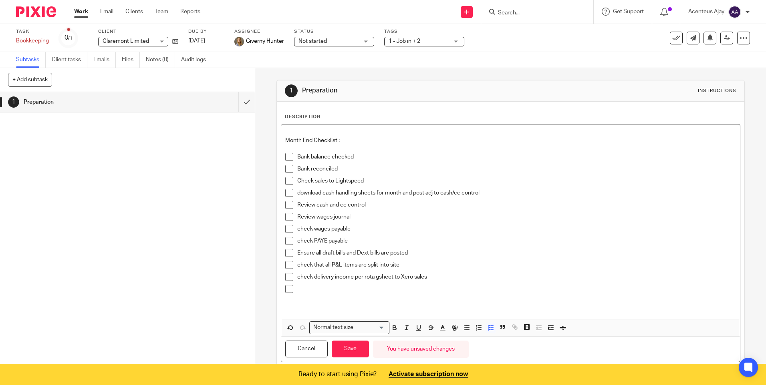
click at [326, 287] on p at bounding box center [516, 289] width 438 height 8
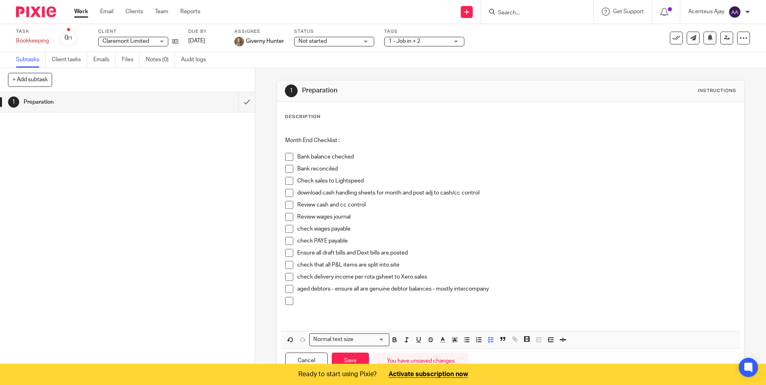
click at [330, 303] on p at bounding box center [516, 301] width 438 height 8
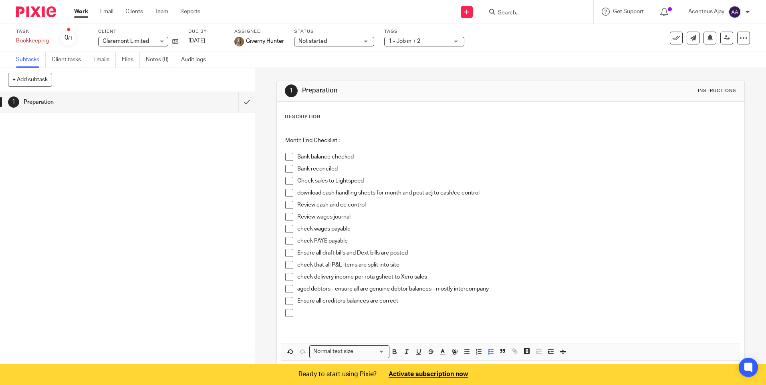
click at [304, 312] on p at bounding box center [516, 313] width 438 height 8
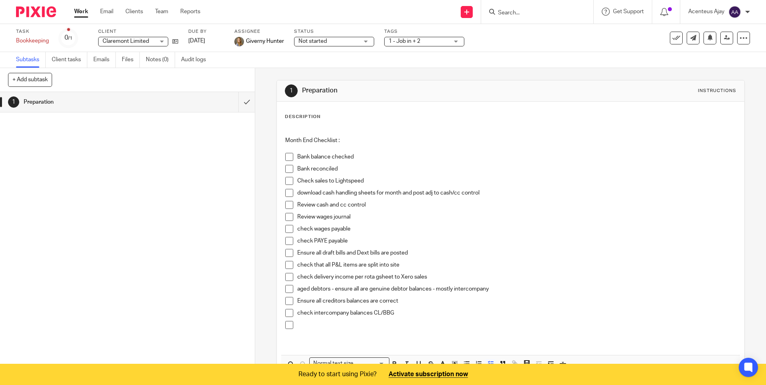
click at [342, 328] on p at bounding box center [516, 325] width 438 height 8
click at [312, 338] on p at bounding box center [516, 337] width 438 height 8
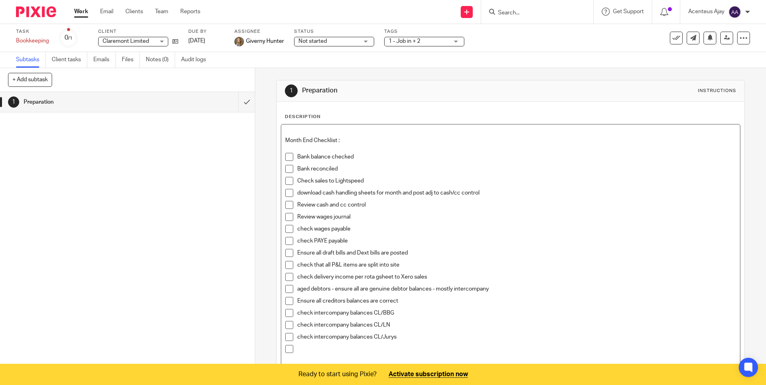
click at [324, 349] on p at bounding box center [516, 349] width 438 height 8
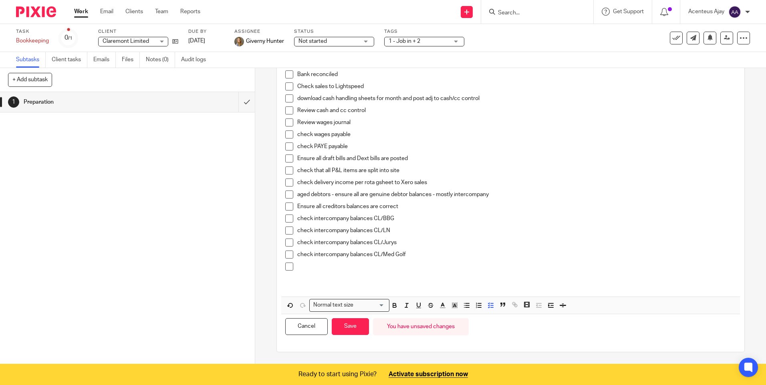
click at [304, 265] on p at bounding box center [516, 267] width 438 height 8
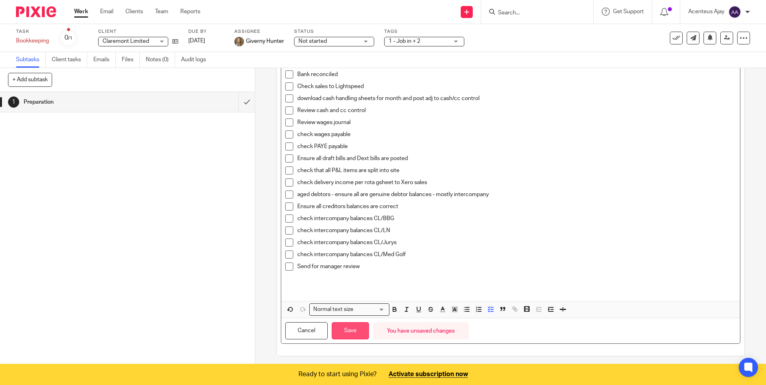
click at [346, 330] on button "Save" at bounding box center [350, 330] width 37 height 17
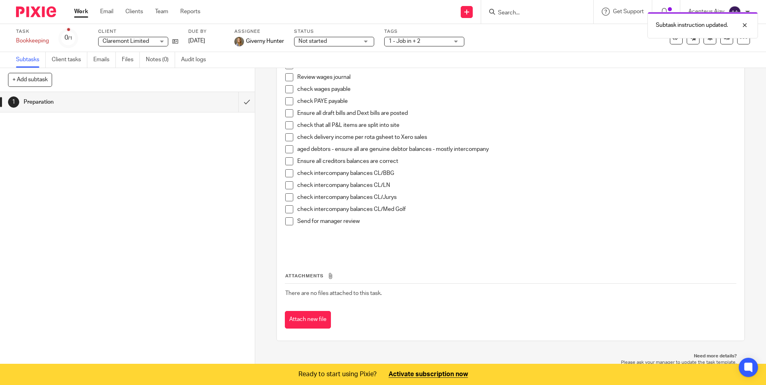
scroll to position [147, 0]
click at [38, 83] on button "+ Add subtask" at bounding box center [30, 80] width 44 height 14
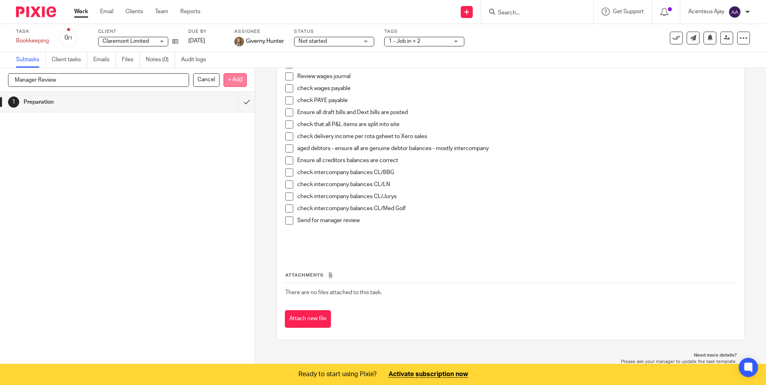
type input "Manager Review"
click at [234, 82] on p "+ Add" at bounding box center [234, 80] width 23 height 14
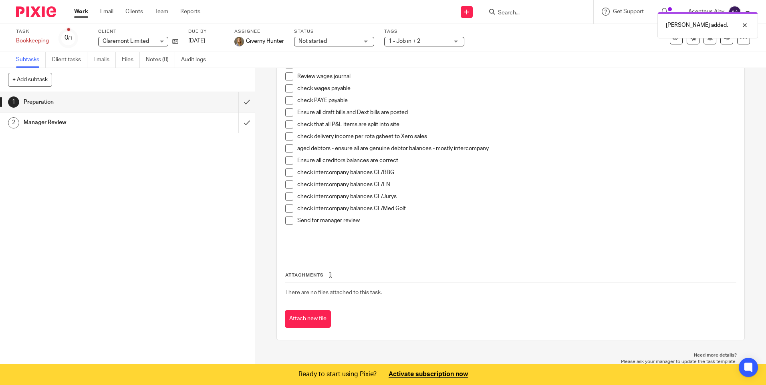
click at [72, 119] on h1 "Manager Review" at bounding box center [93, 123] width 138 height 12
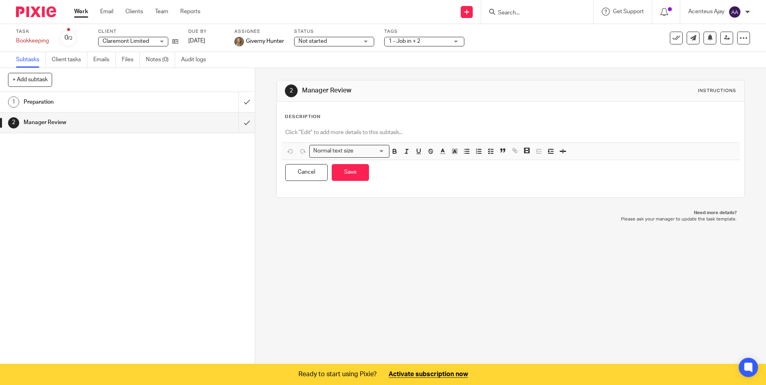
click at [330, 133] on p at bounding box center [510, 133] width 450 height 8
click at [487, 155] on icon "button" at bounding box center [490, 151] width 7 height 7
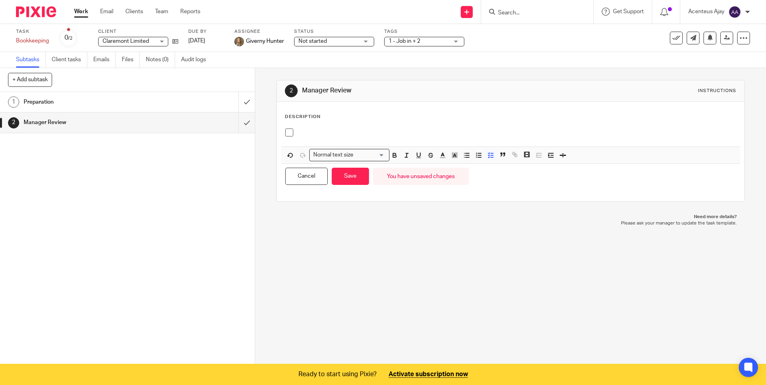
click at [325, 123] on div "Description Normal text size Loading... Remove Edit Insert new video Copy and p…" at bounding box center [510, 152] width 451 height 76
click at [319, 133] on p at bounding box center [516, 133] width 438 height 8
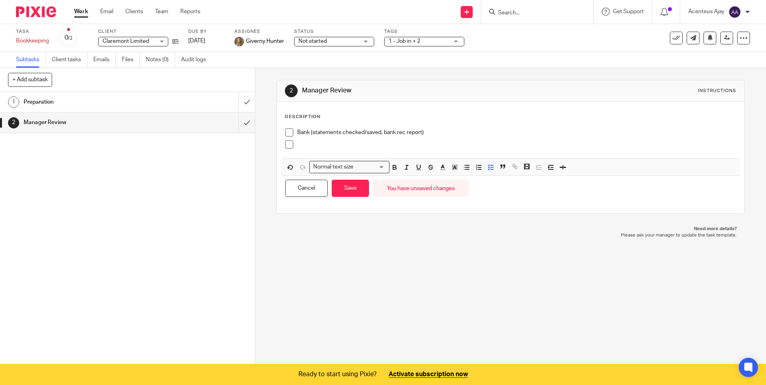
click at [304, 150] on div at bounding box center [516, 147] width 438 height 12
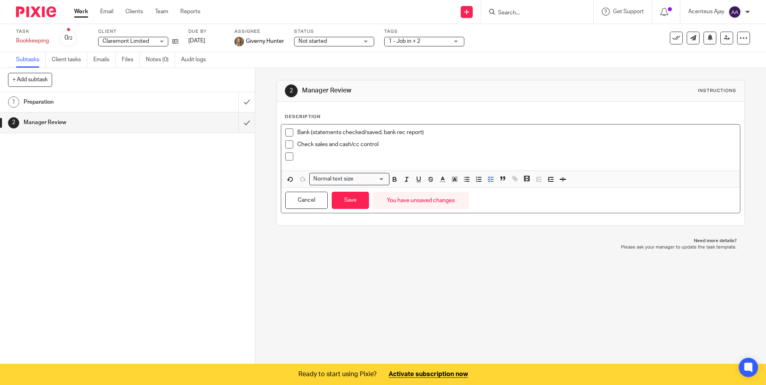
click at [305, 160] on p at bounding box center [516, 157] width 438 height 8
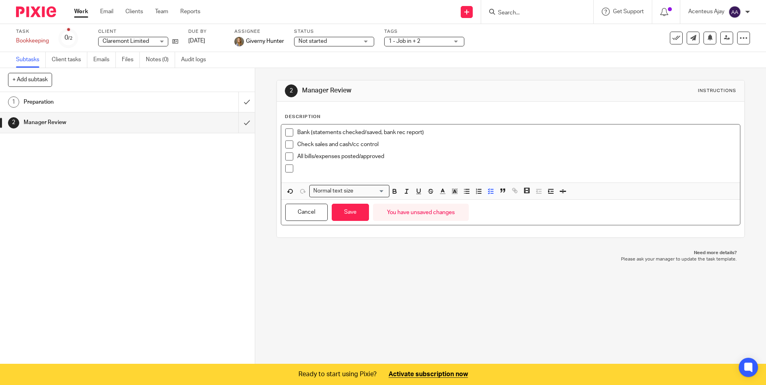
click at [318, 161] on div "All bills/expenses posted/approved" at bounding box center [516, 159] width 438 height 12
click at [312, 169] on p at bounding box center [516, 169] width 438 height 8
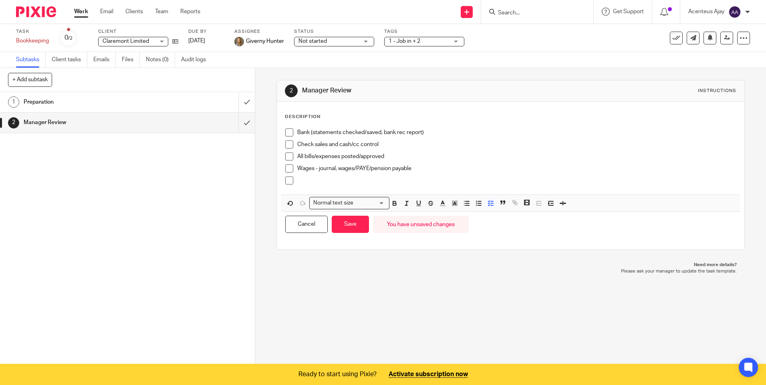
click at [317, 180] on p at bounding box center [516, 181] width 438 height 8
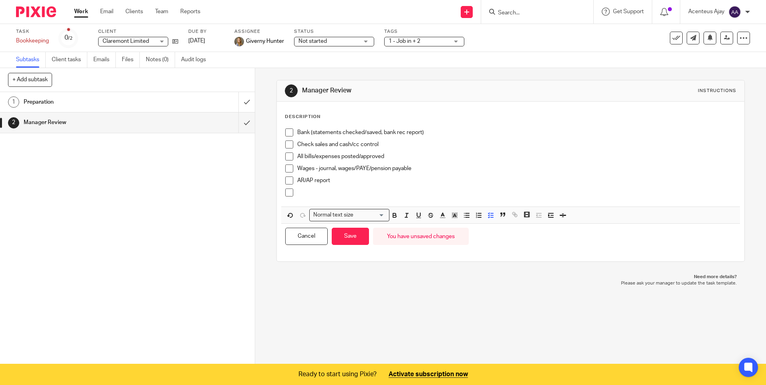
click at [336, 199] on div at bounding box center [516, 195] width 438 height 12
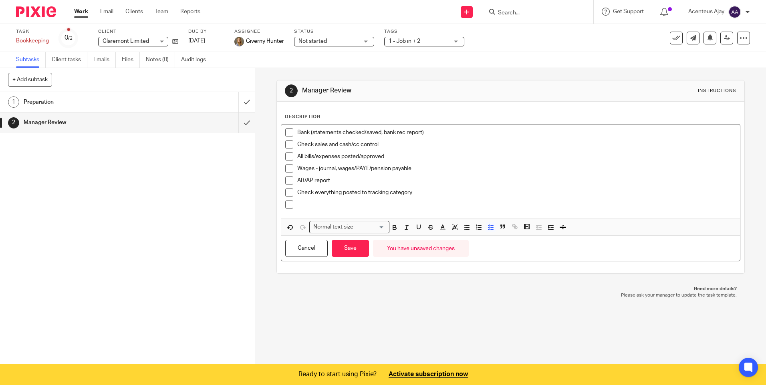
click at [321, 208] on p at bounding box center [516, 205] width 438 height 8
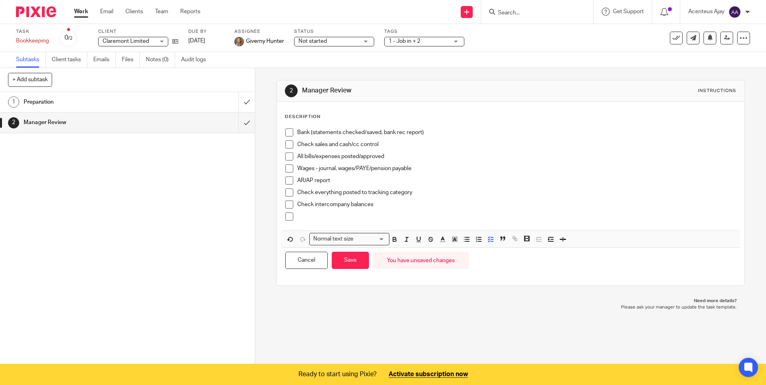
click at [317, 218] on p at bounding box center [516, 217] width 438 height 8
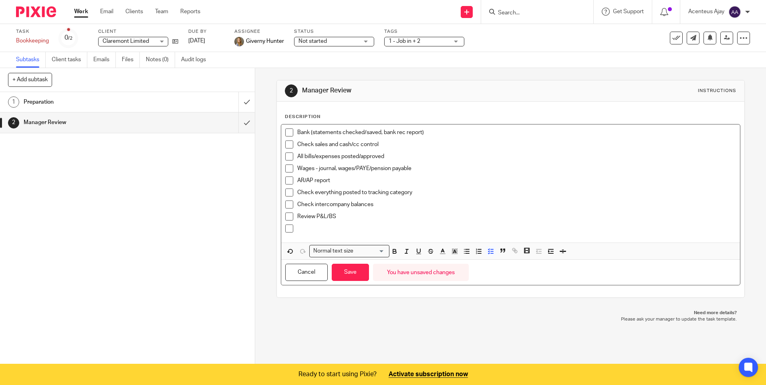
click at [312, 229] on p at bounding box center [516, 229] width 438 height 8
click at [340, 268] on button "Save" at bounding box center [350, 272] width 37 height 17
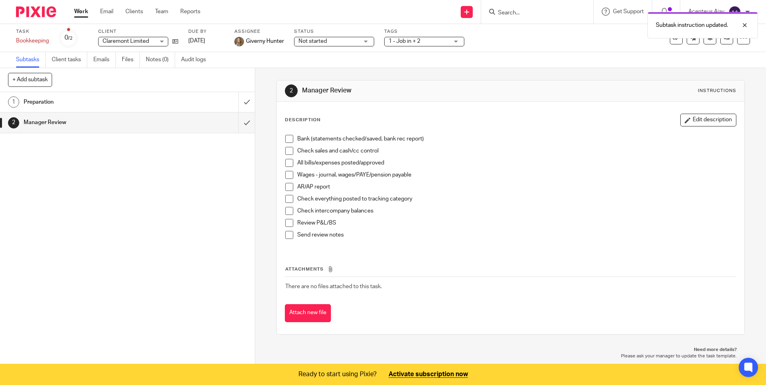
click at [34, 80] on button "+ Add subtask" at bounding box center [30, 80] width 44 height 14
type input "Finalise"
click at [232, 77] on p "+ Add" at bounding box center [234, 80] width 23 height 14
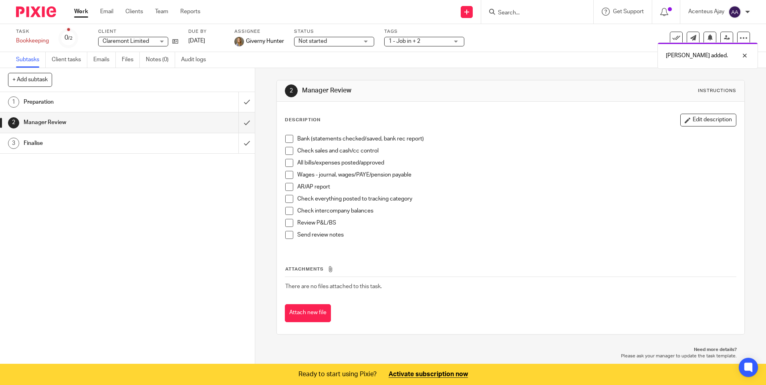
click at [56, 141] on h1 "Finalise" at bounding box center [93, 143] width 138 height 12
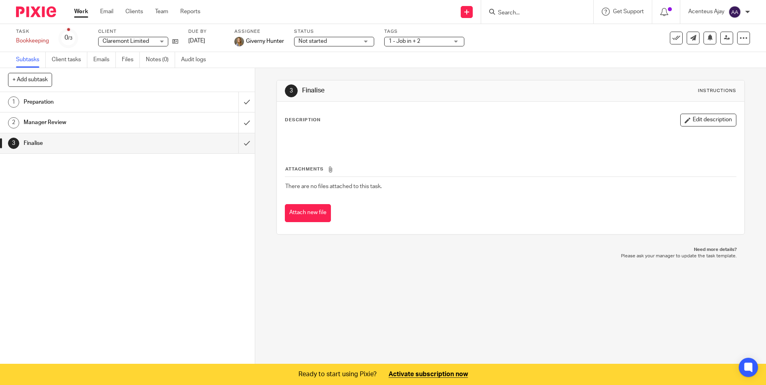
click at [700, 119] on button "Edit description" at bounding box center [708, 120] width 56 height 13
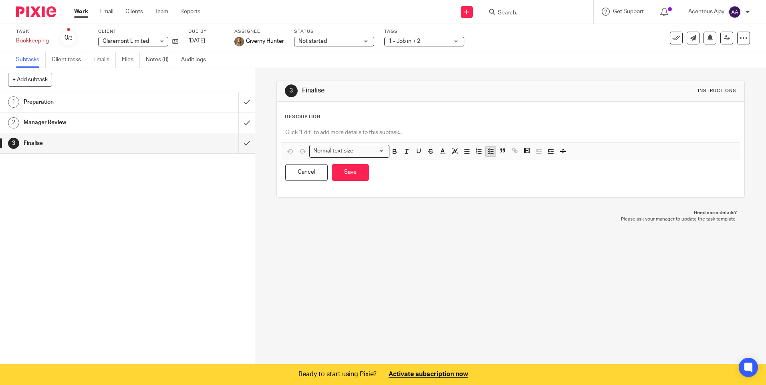
click at [488, 153] on icon "button" at bounding box center [490, 151] width 7 height 7
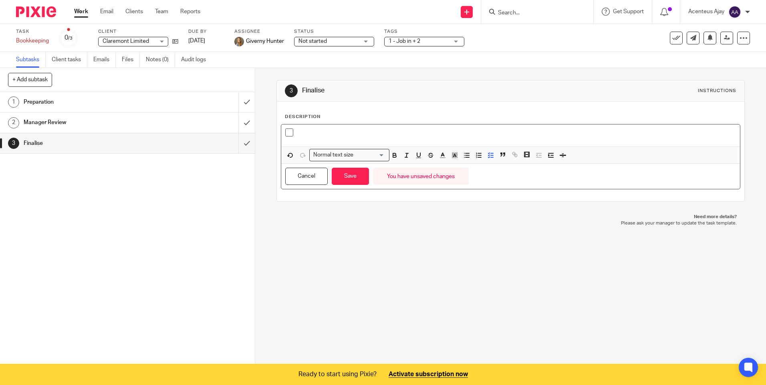
click at [312, 135] on p at bounding box center [516, 133] width 438 height 8
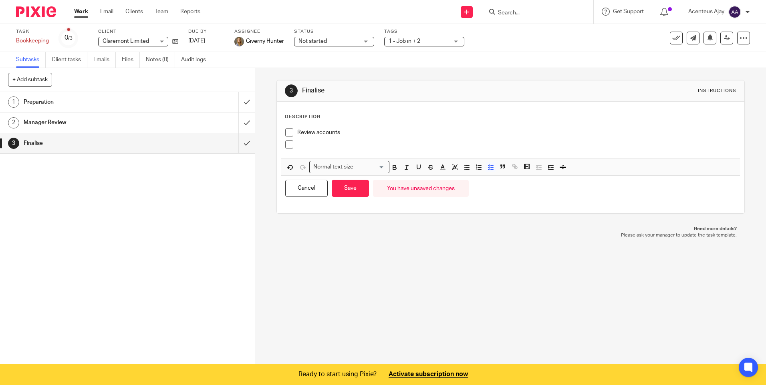
click at [308, 147] on p at bounding box center [516, 145] width 438 height 8
click at [350, 183] on button "Save" at bounding box center [350, 188] width 37 height 17
